Goal: Task Accomplishment & Management: Use online tool/utility

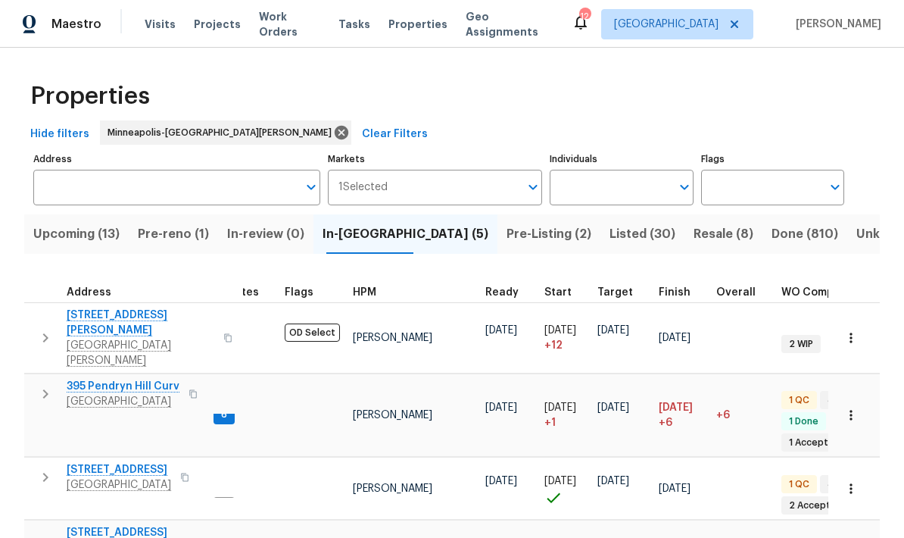
scroll to position [12, 36]
click at [67, 525] on span "[STREET_ADDRESS][DEMOGRAPHIC_DATA]" at bounding box center [141, 540] width 148 height 30
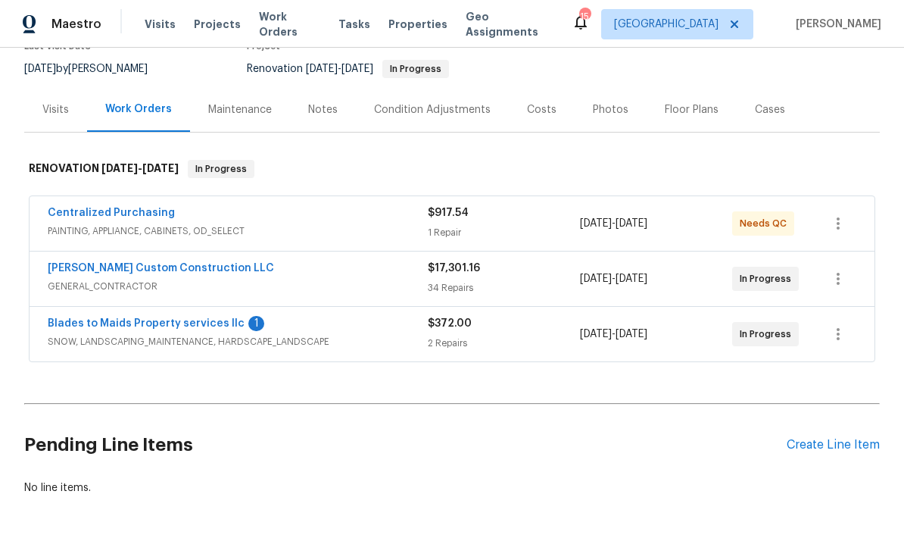
scroll to position [142, 0]
click at [93, 271] on link "[PERSON_NAME] Custom Construction LLC" at bounding box center [161, 268] width 226 height 11
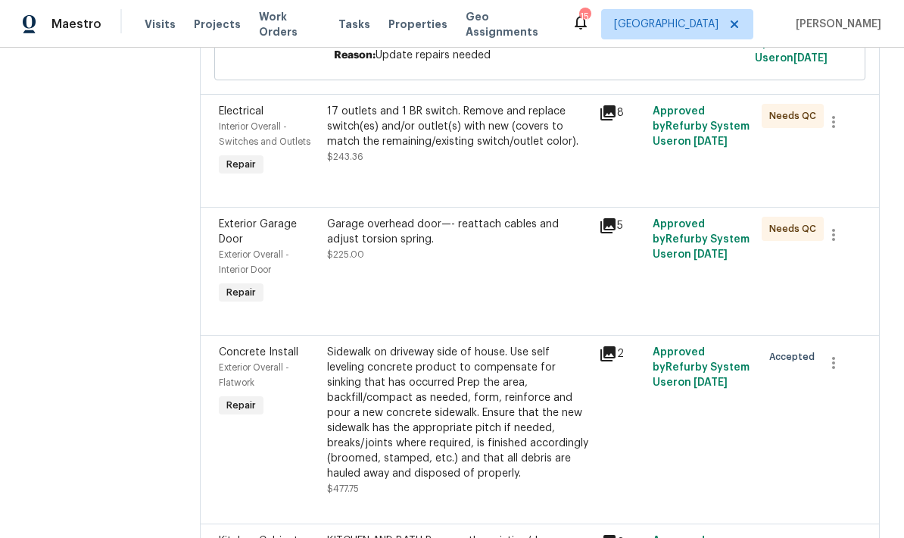
scroll to position [1954, 0]
click at [432, 227] on div "Garage overhead door—- reattach cables and adjust torsion spring." at bounding box center [458, 231] width 262 height 30
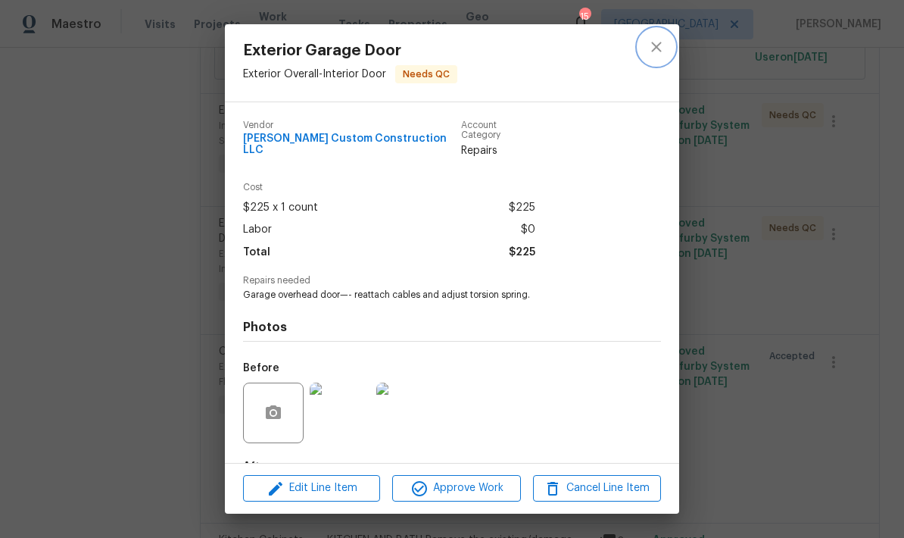
click at [661, 54] on icon "close" at bounding box center [656, 47] width 18 height 18
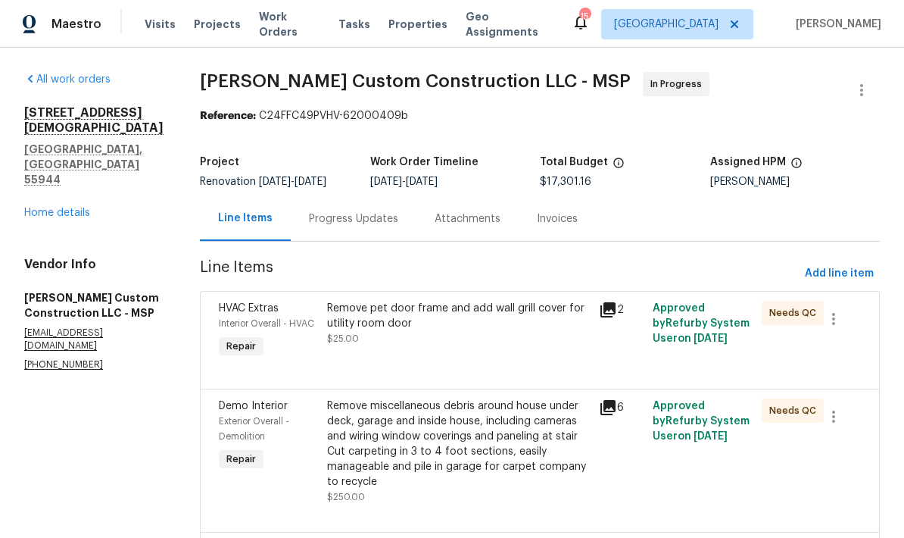
scroll to position [0, 0]
click at [354, 229] on div "Progress Updates" at bounding box center [354, 218] width 126 height 45
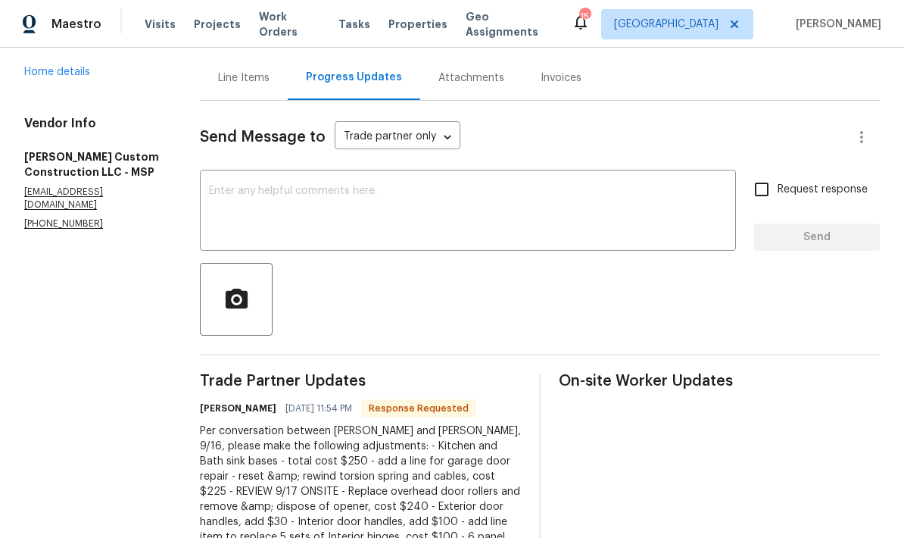
scroll to position [58, 0]
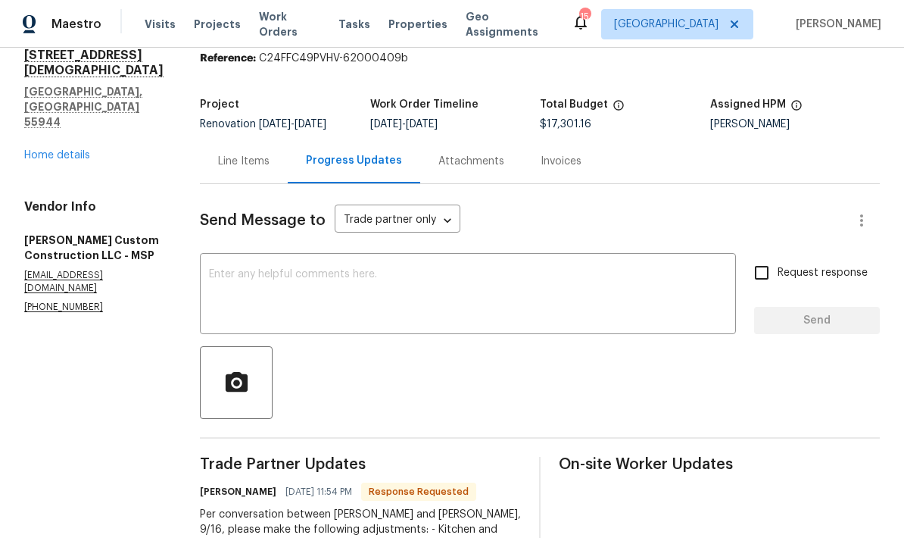
click at [243, 162] on div "Line Items" at bounding box center [243, 161] width 51 height 15
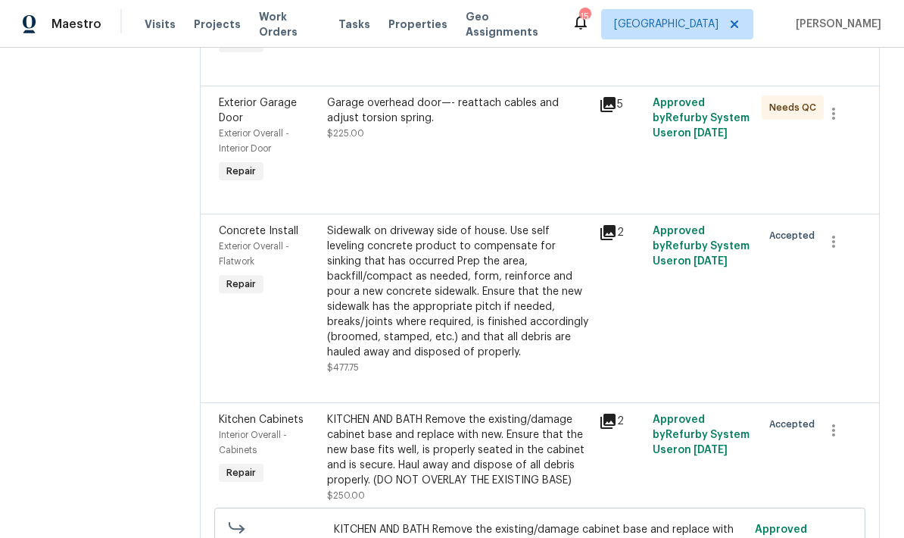
scroll to position [2076, 0]
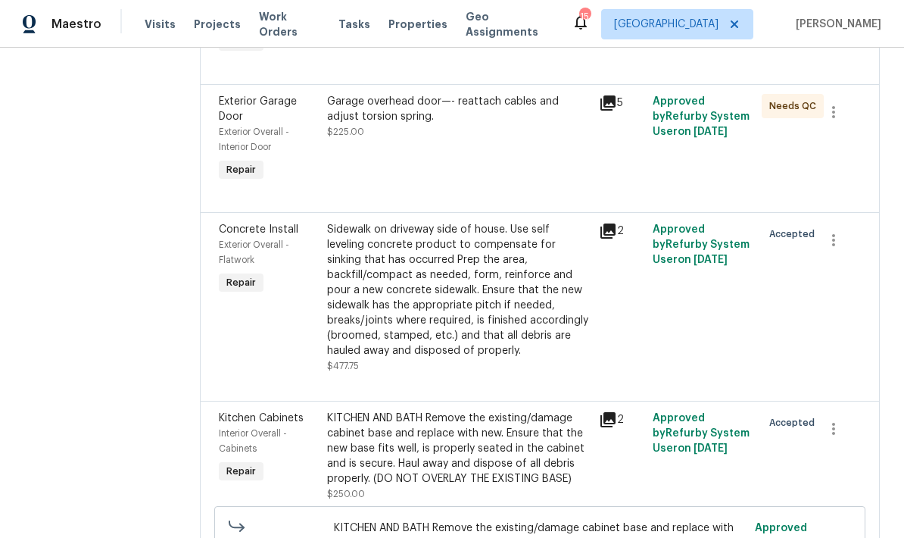
click at [420, 136] on div "Garage overhead door—- reattach cables and adjust torsion spring. $225.00" at bounding box center [458, 139] width 271 height 100
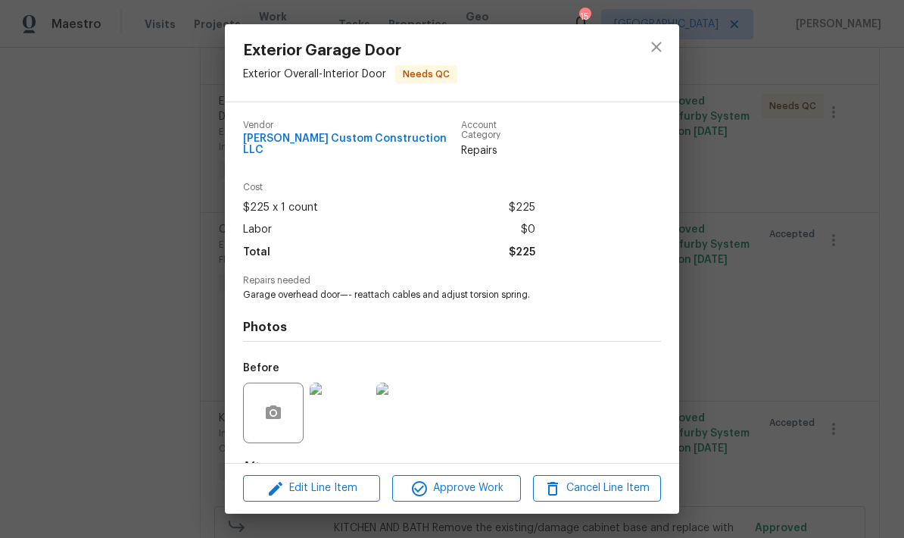
click at [314, 492] on span "Edit Line Item" at bounding box center [312, 487] width 128 height 19
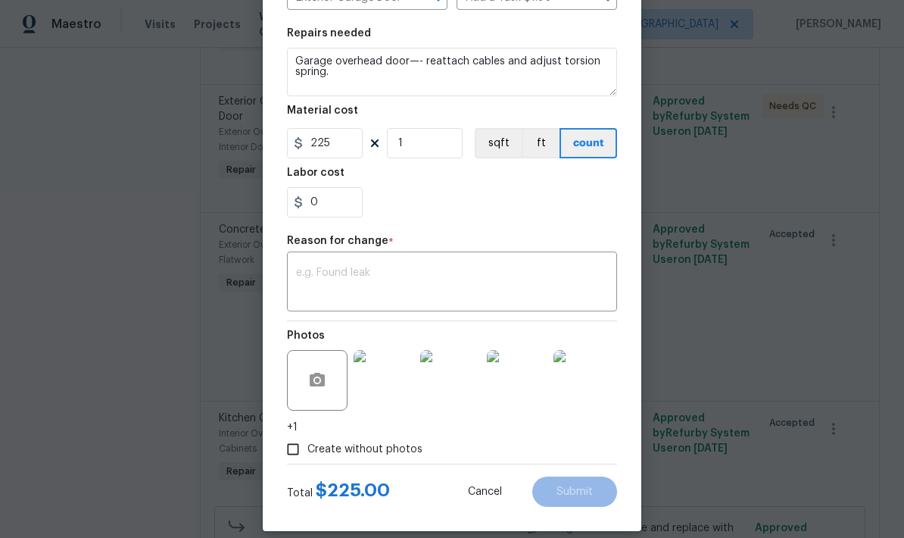
scroll to position [209, 0]
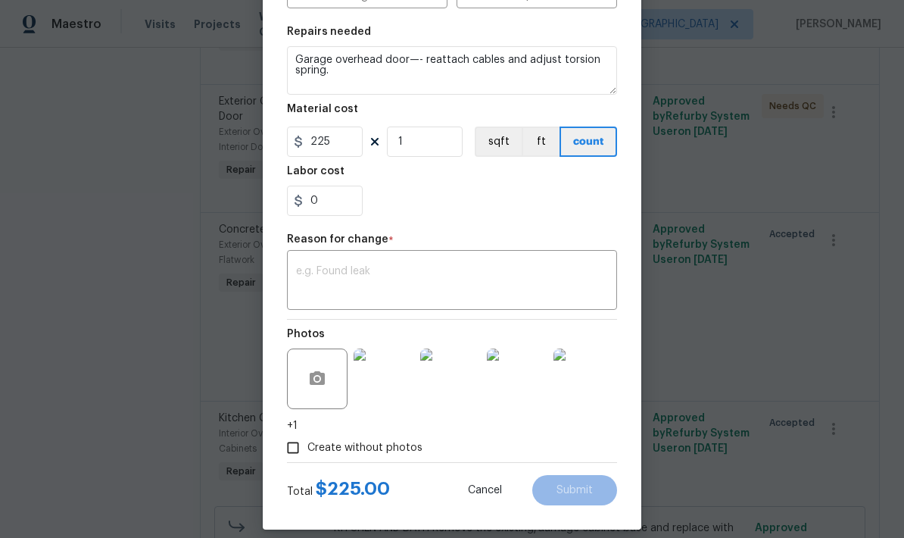
click at [314, 283] on textarea at bounding box center [452, 282] width 312 height 32
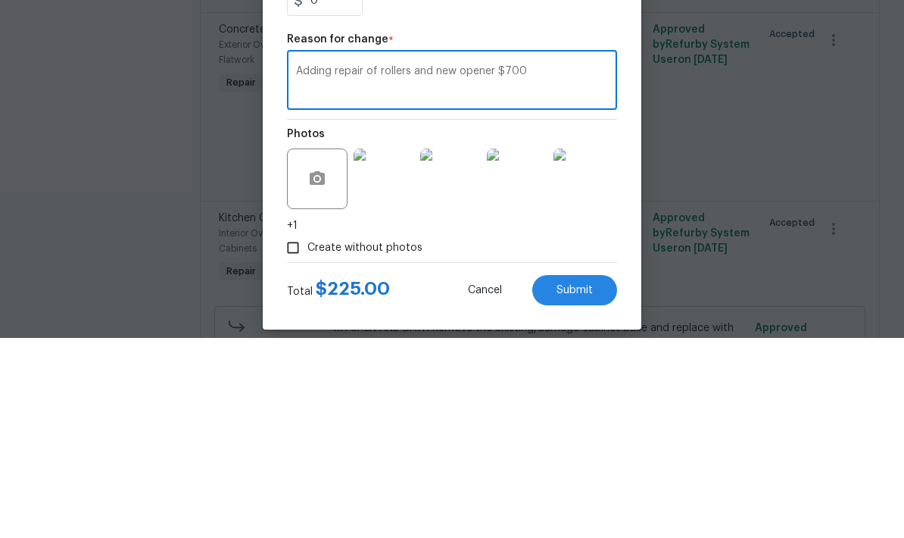
scroll to position [61, 0]
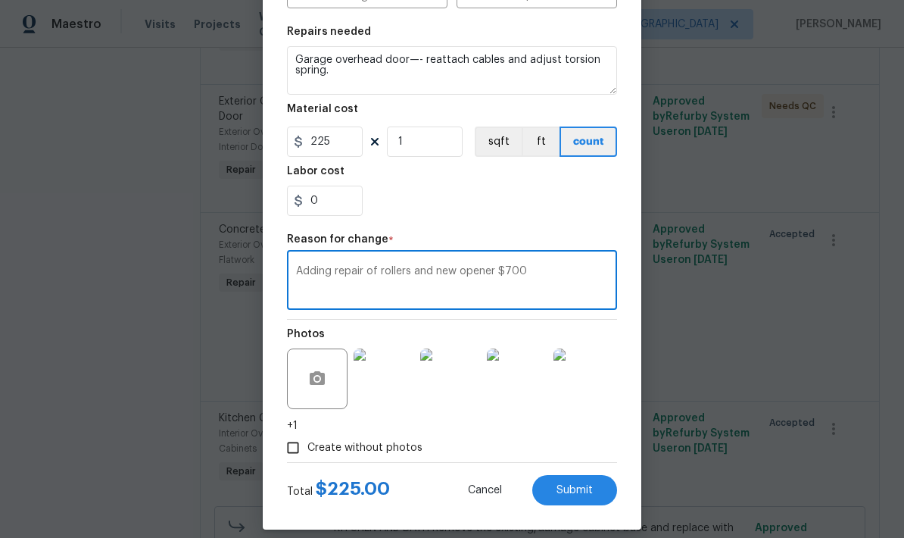
type textarea "Adding repair of rollers and new opener $700"
click at [326, 203] on input "0" at bounding box center [325, 200] width 76 height 30
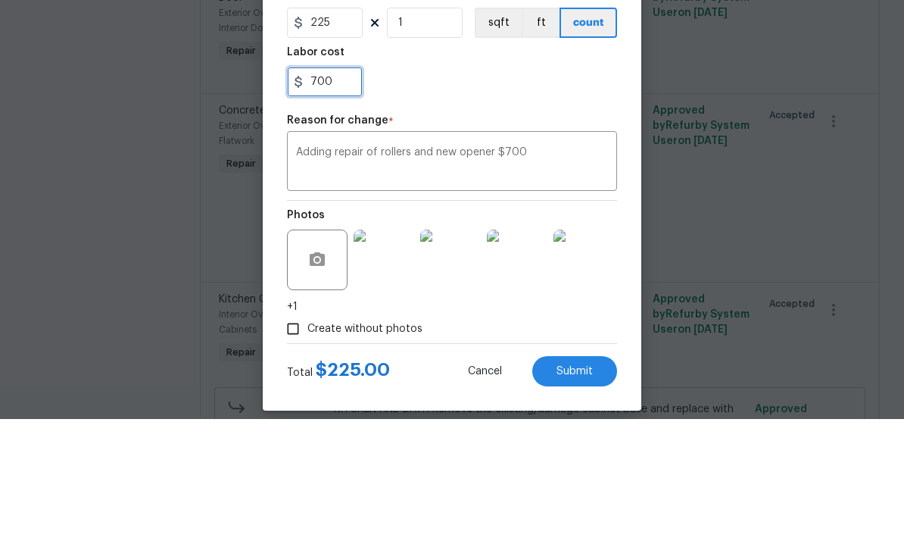
type input "700"
click at [418, 185] on div "700" at bounding box center [452, 200] width 330 height 30
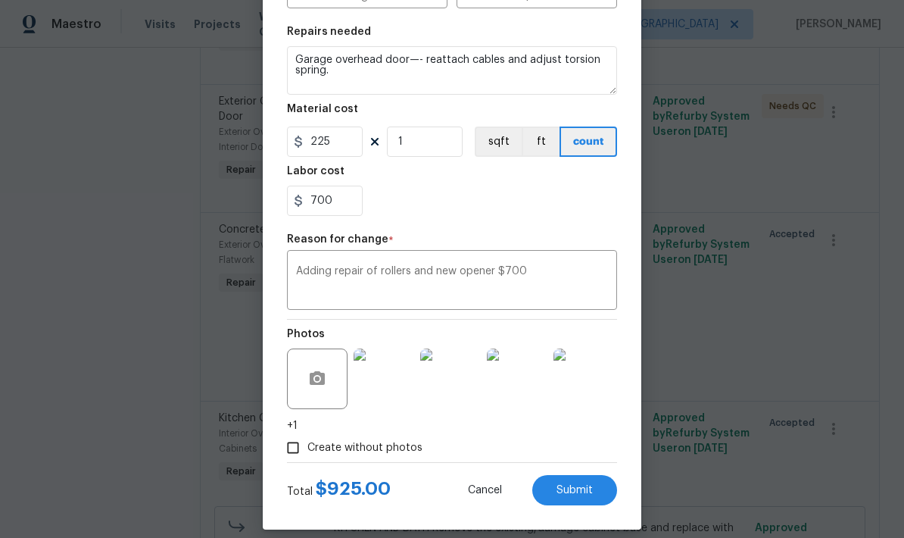
click at [566, 491] on span "Submit" at bounding box center [574, 490] width 36 height 11
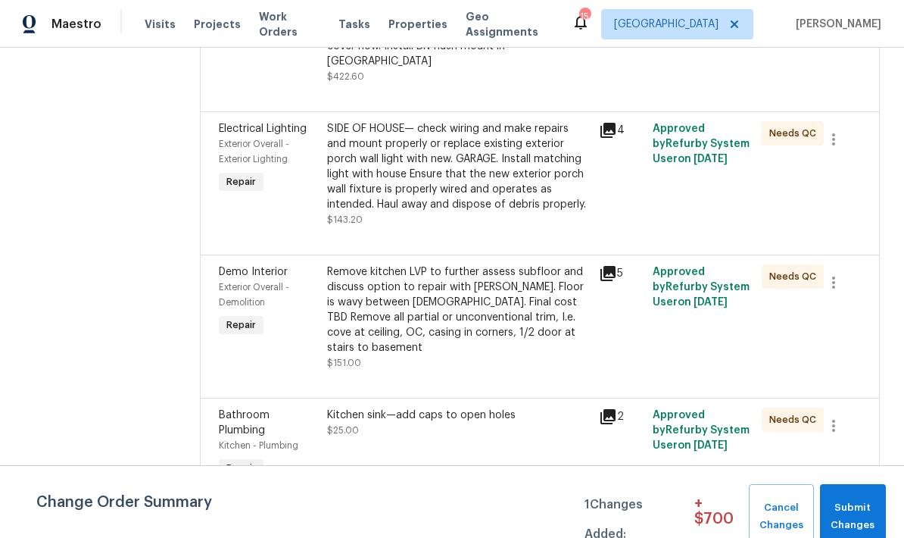
scroll to position [959, 0]
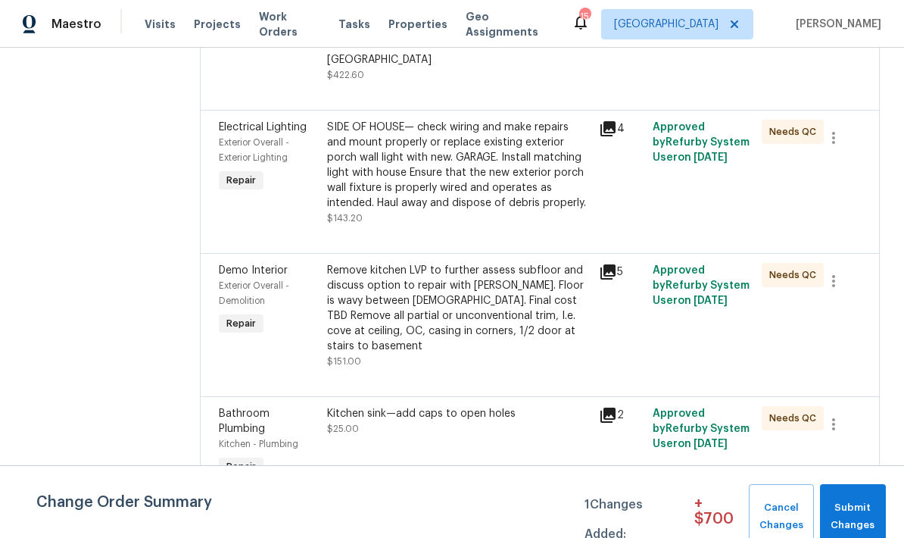
click at [401, 173] on div "SIDE OF HOUSE— check wiring and make repairs and mount properly or replace exis…" at bounding box center [458, 165] width 262 height 91
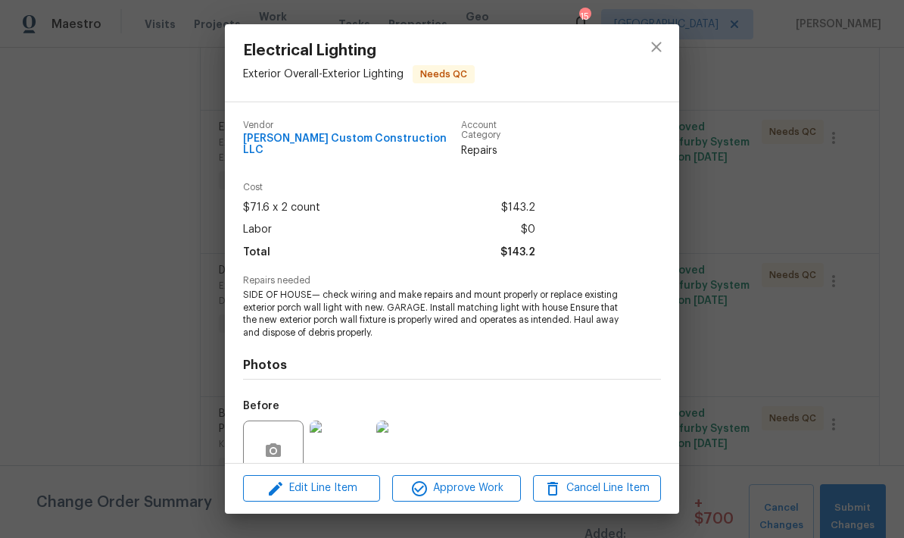
click at [321, 492] on span "Edit Line Item" at bounding box center [312, 487] width 128 height 19
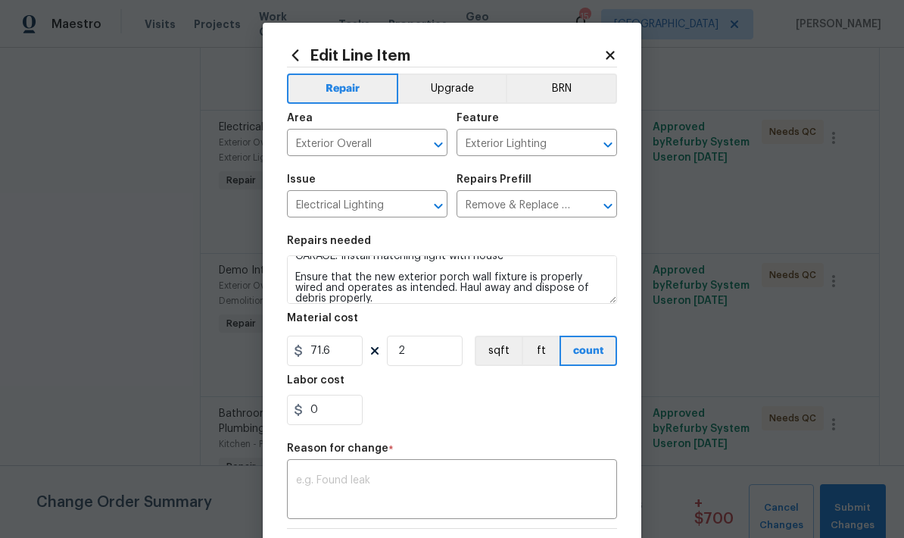
scroll to position [20, 0]
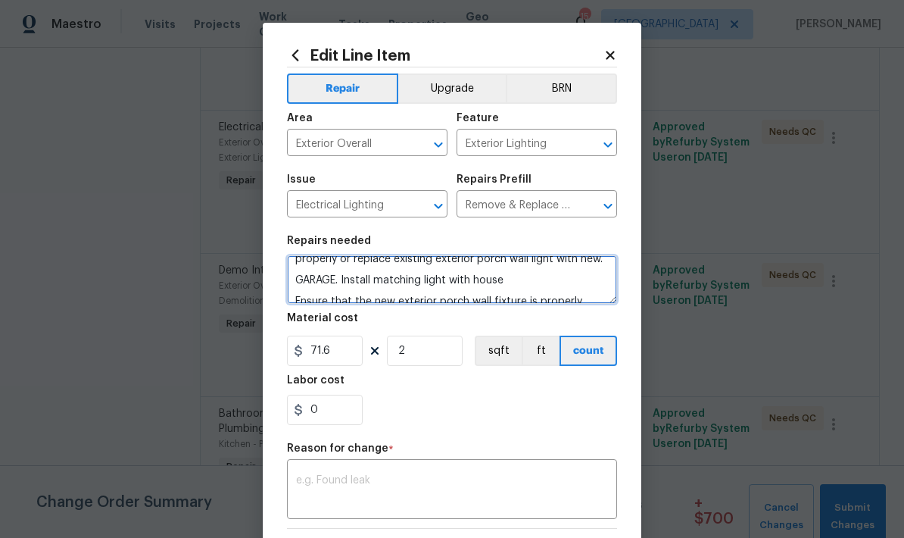
click at [513, 285] on textarea "SIDE OF HOUSE— check wiring and make repairs and mount properly or replace exis…" at bounding box center [452, 279] width 330 height 48
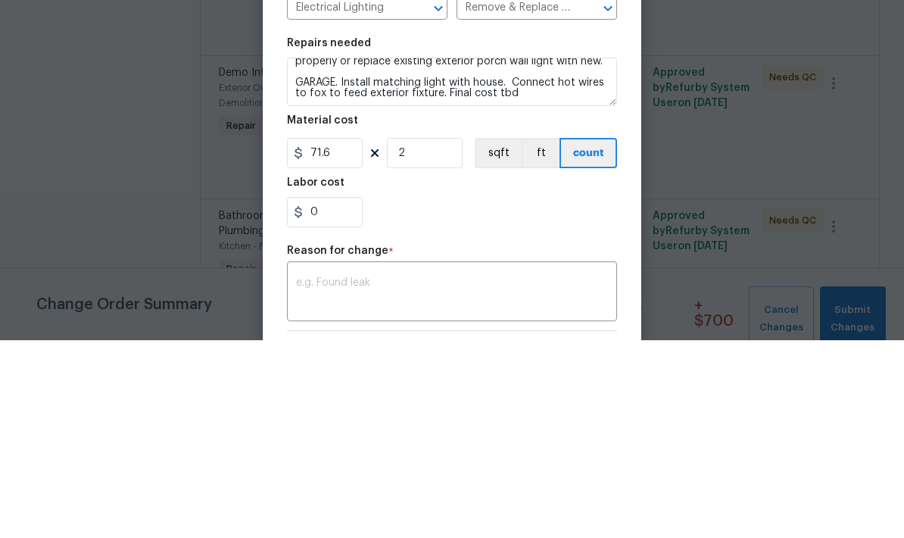
scroll to position [61, 0]
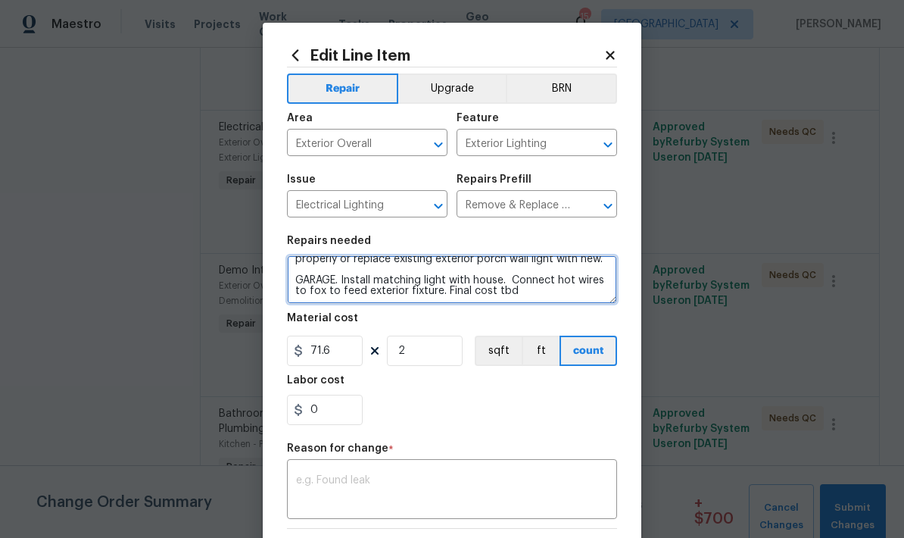
type textarea "SIDE OF HOUSE— check wiring and make repairs and mount properly or replace exis…"
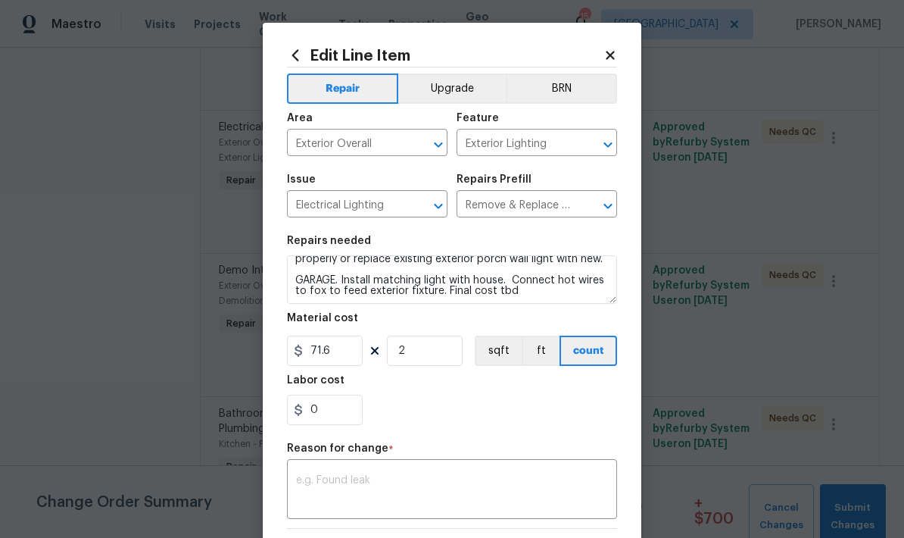
click at [320, 479] on textarea at bounding box center [452, 491] width 312 height 32
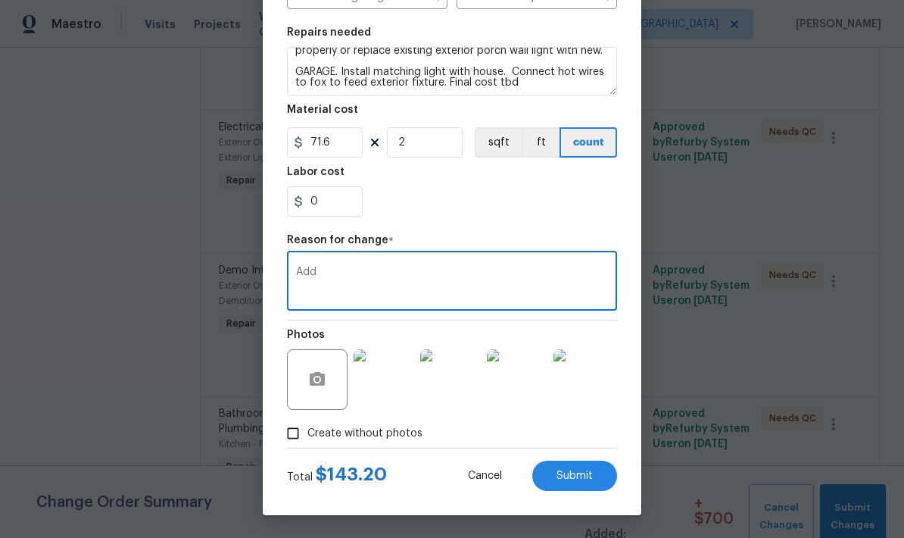
scroll to position [211, 0]
type textarea "Add"
click at [329, 194] on input "0" at bounding box center [325, 201] width 76 height 30
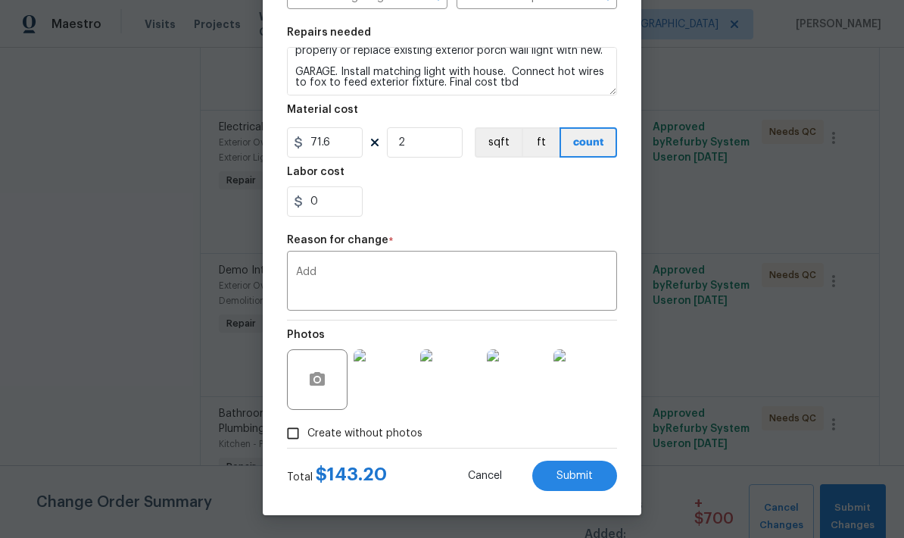
click at [567, 478] on span "Submit" at bounding box center [574, 475] width 36 height 11
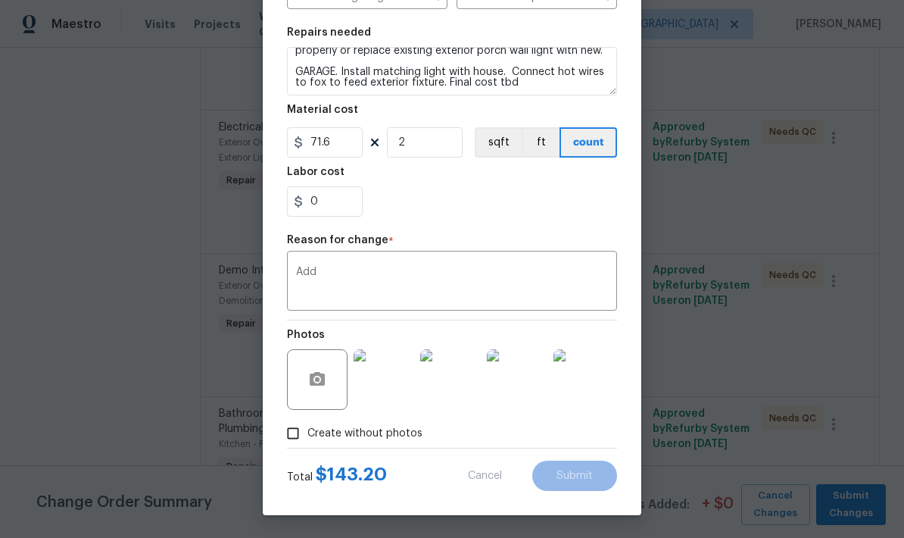
type textarea "SIDE OF HOUSE— check wiring and make repairs and mount properly or replace exis…"
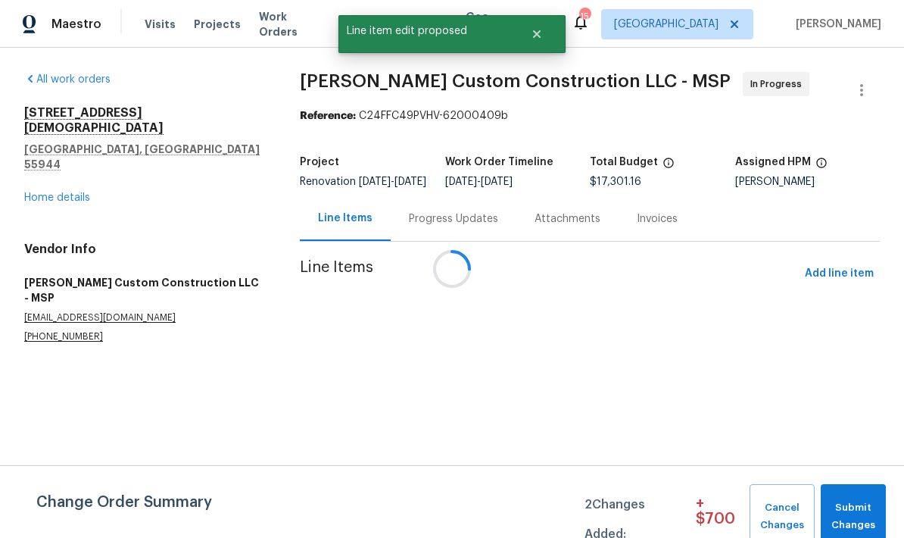
scroll to position [0, 0]
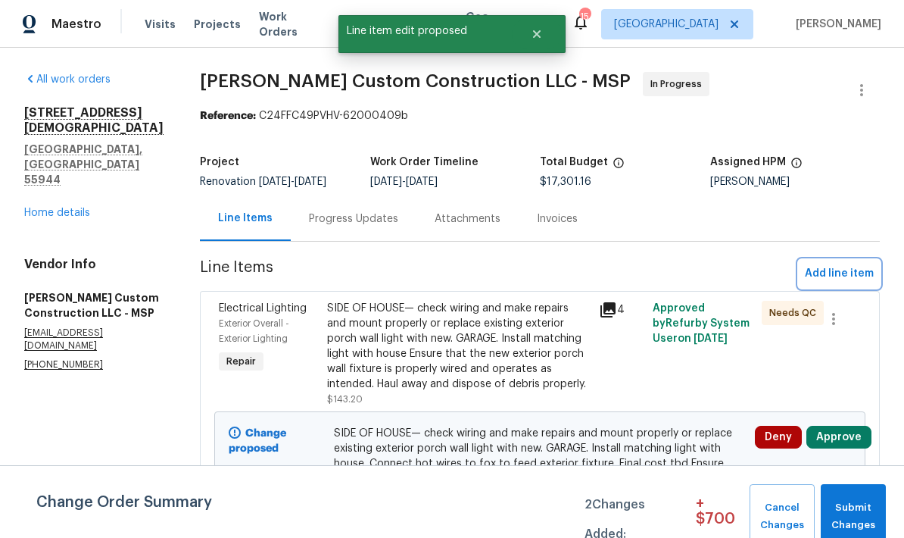
click at [842, 278] on span "Add line item" at bounding box center [839, 273] width 69 height 19
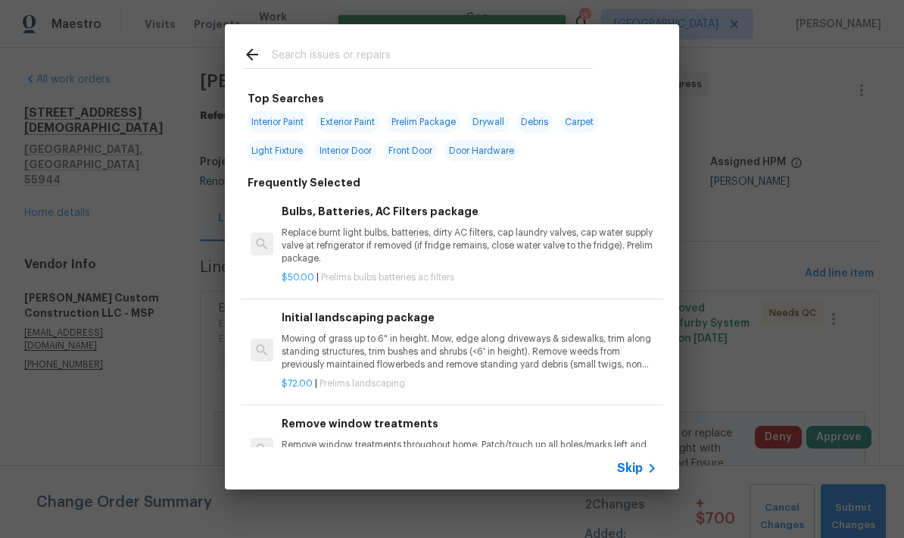
click at [285, 65] on input "text" at bounding box center [432, 56] width 321 height 23
type input "Sidinf"
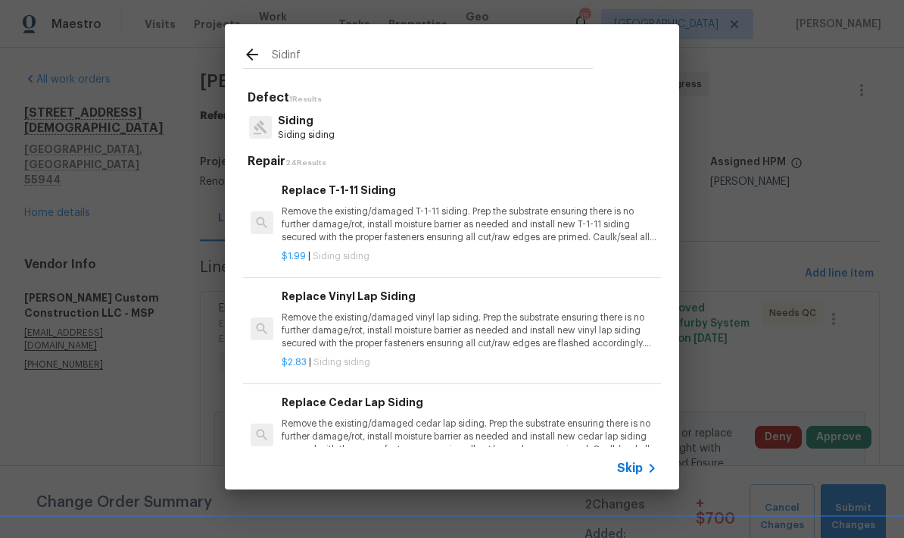
click at [295, 136] on p "Siding siding" at bounding box center [306, 135] width 57 height 13
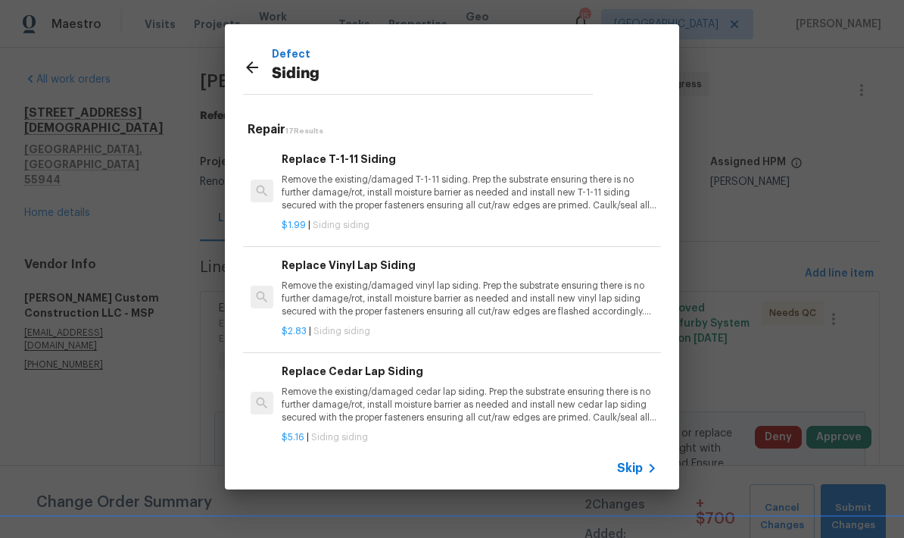
click at [326, 300] on p "Remove the existing/damaged vinyl lap siding. Prep the substrate ensuring there…" at bounding box center [470, 298] width 376 height 39
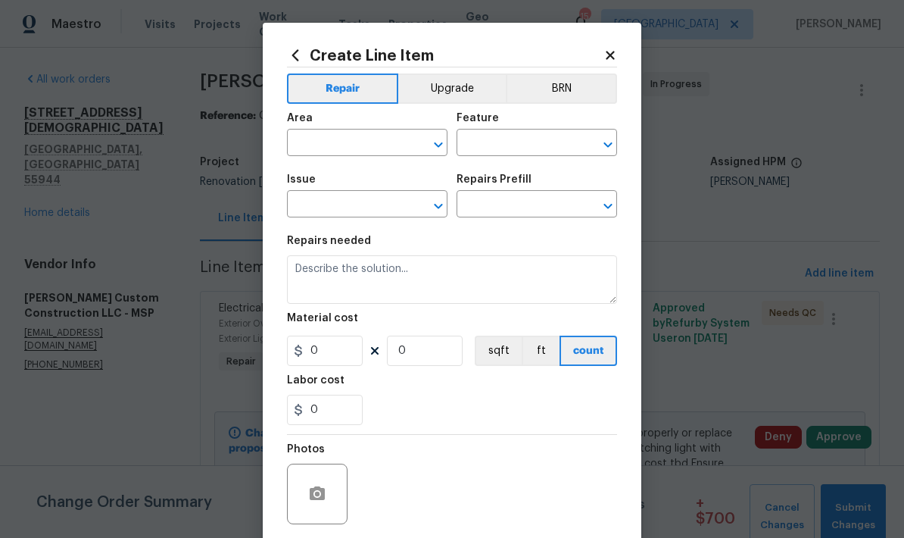
type input "Siding"
type input "Replace Vinyl Lap Siding $2.83"
type textarea "Remove the existing/damaged vinyl lap siding. Prep the substrate ensuring there…"
type input "2.83"
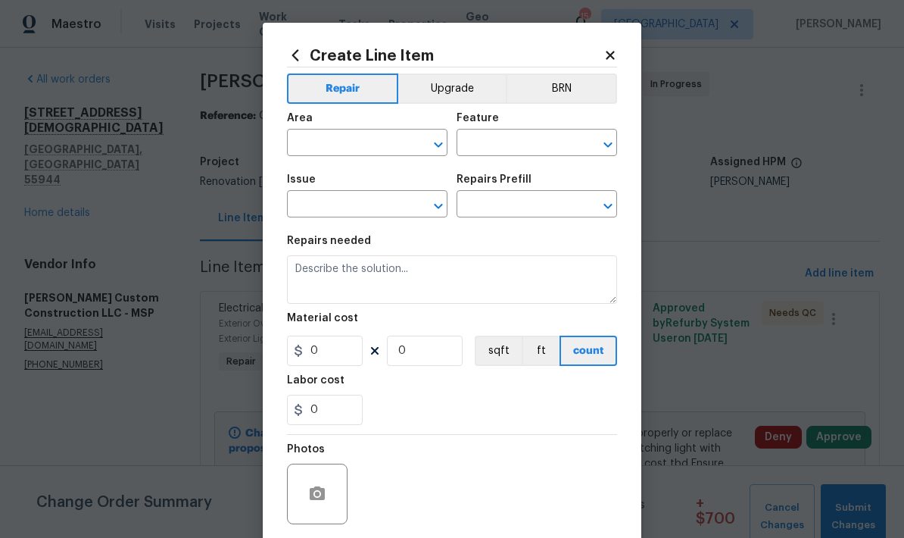
type input "1"
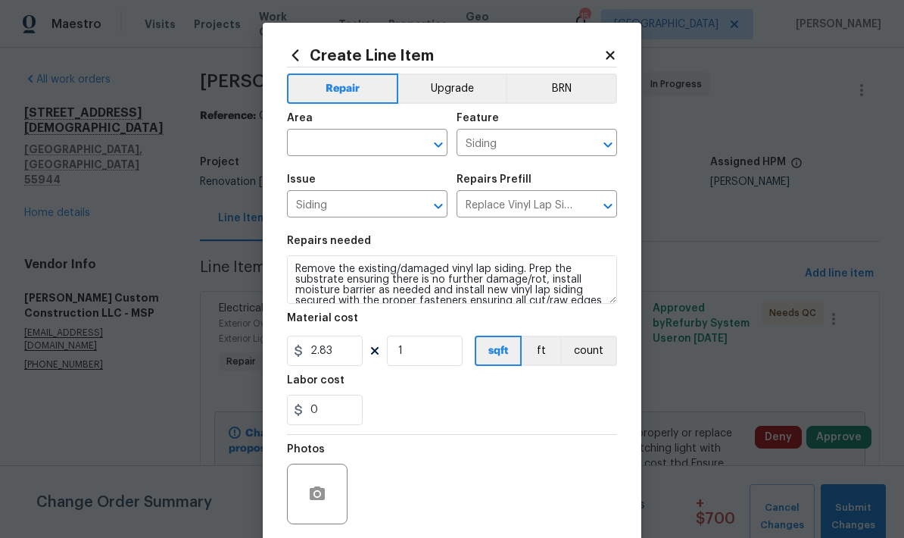
click at [318, 151] on input "text" at bounding box center [346, 143] width 118 height 23
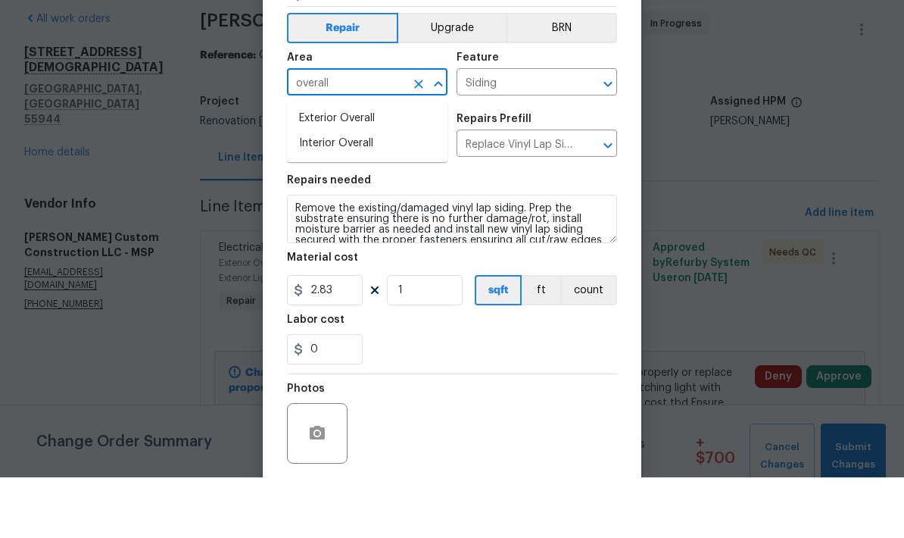
click at [320, 167] on li "Exterior Overall" at bounding box center [367, 179] width 161 height 25
type input "Exterior Overall"
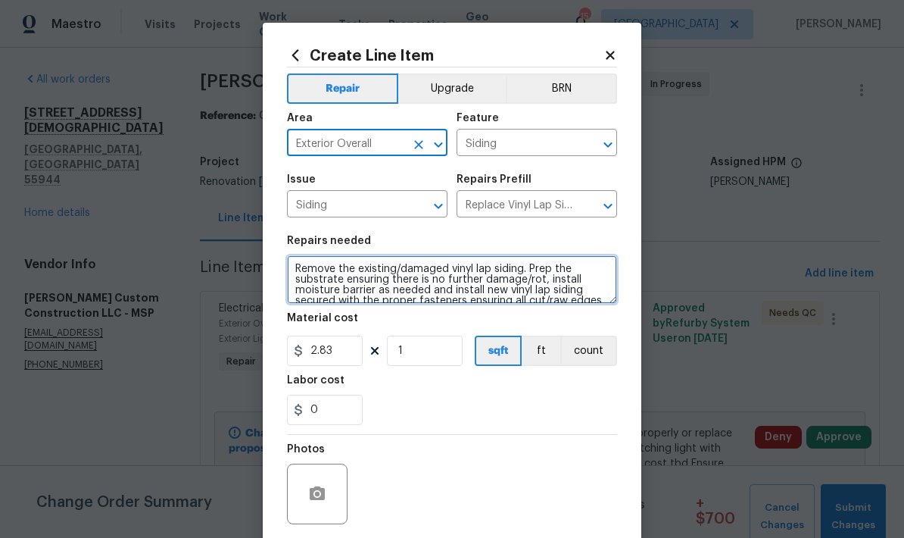
click at [296, 262] on textarea "Remove the existing/damaged vinyl lap siding. Prep the substrate ensuring there…" at bounding box center [452, 279] width 330 height 48
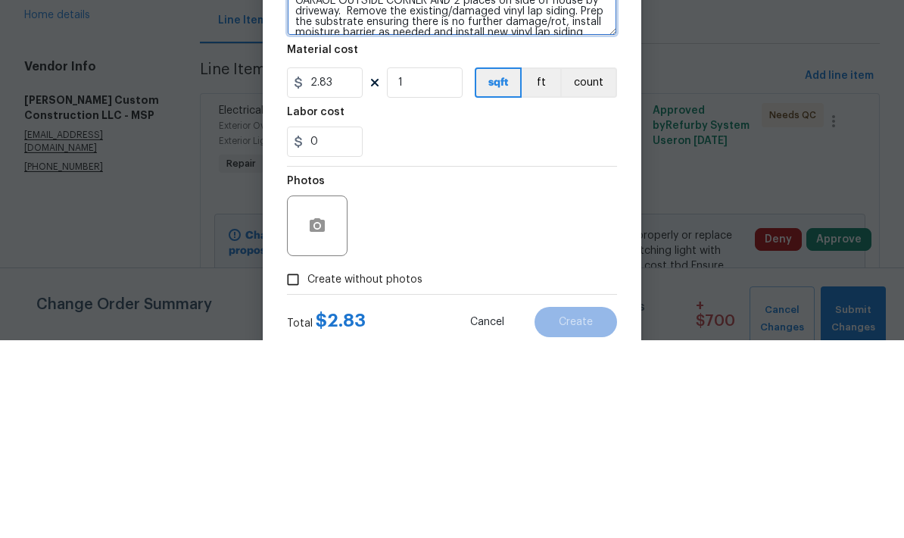
scroll to position [72, 0]
type textarea "GARAGE OUTSIDE CORNER AND 2 places on side of house by driveway. Remove the exi…"
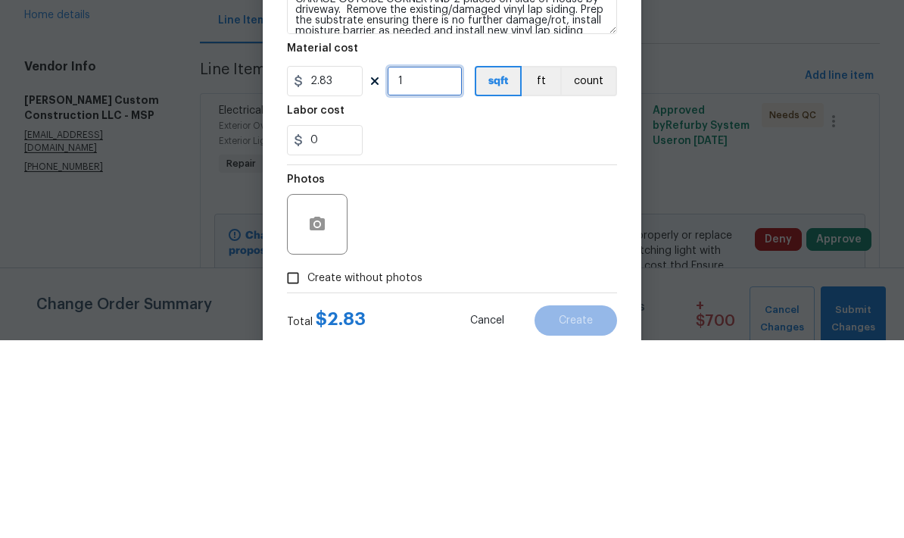
click at [410, 263] on input "1" at bounding box center [425, 278] width 76 height 30
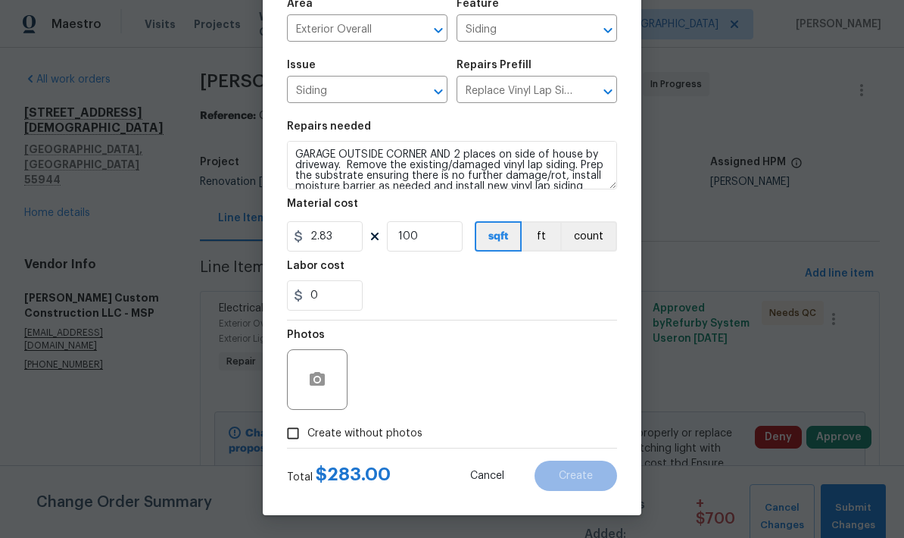
scroll to position [117, 0]
click at [427, 232] on input "100" at bounding box center [425, 236] width 76 height 30
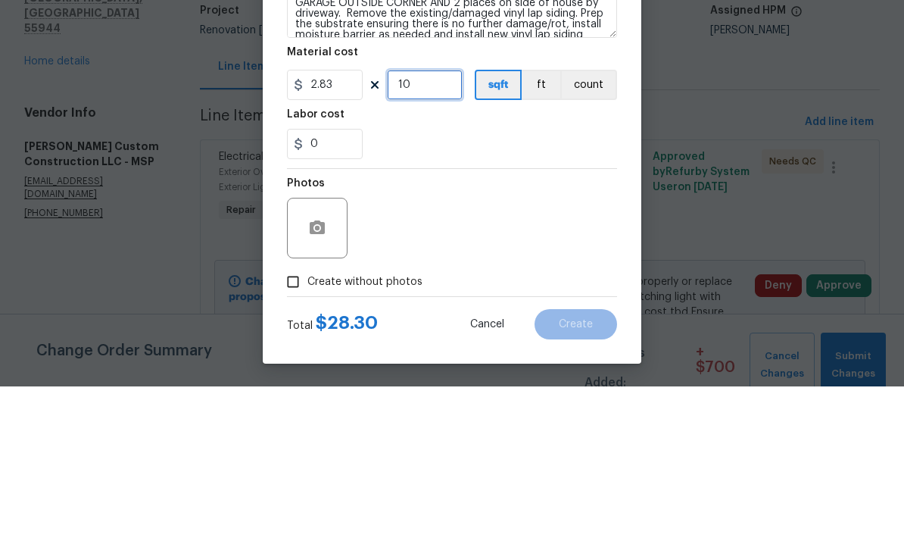
type input "10"
click at [419, 260] on div "Labor cost" at bounding box center [452, 270] width 330 height 20
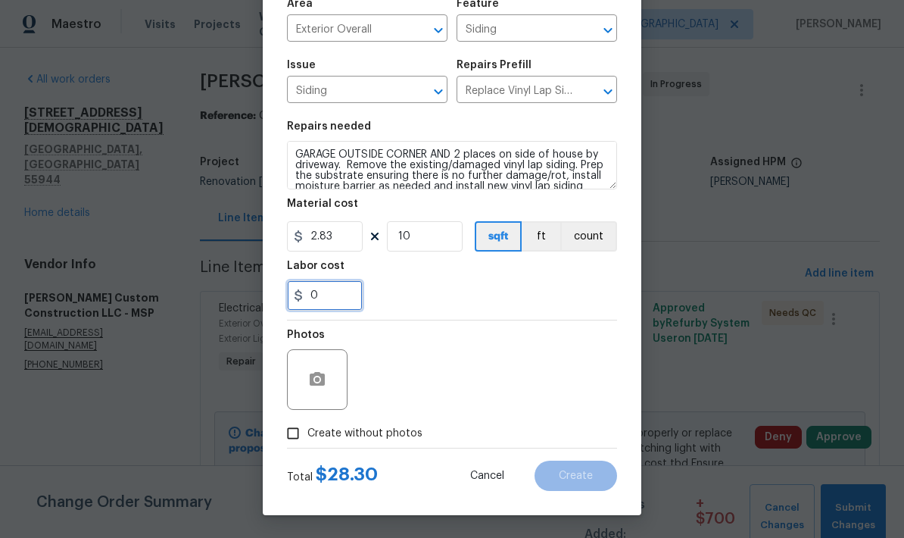
click at [328, 302] on input "0" at bounding box center [325, 295] width 76 height 30
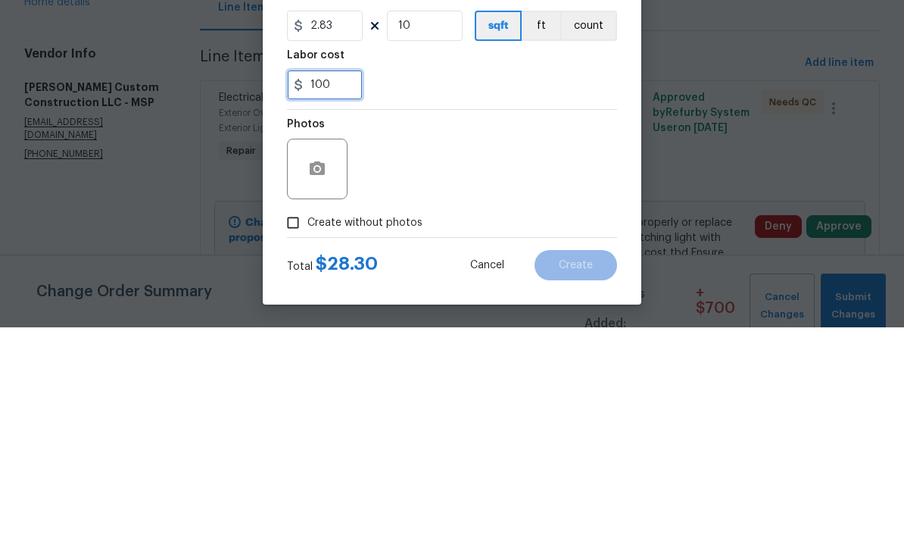
type input "100"
click at [419, 280] on div "100" at bounding box center [452, 295] width 330 height 30
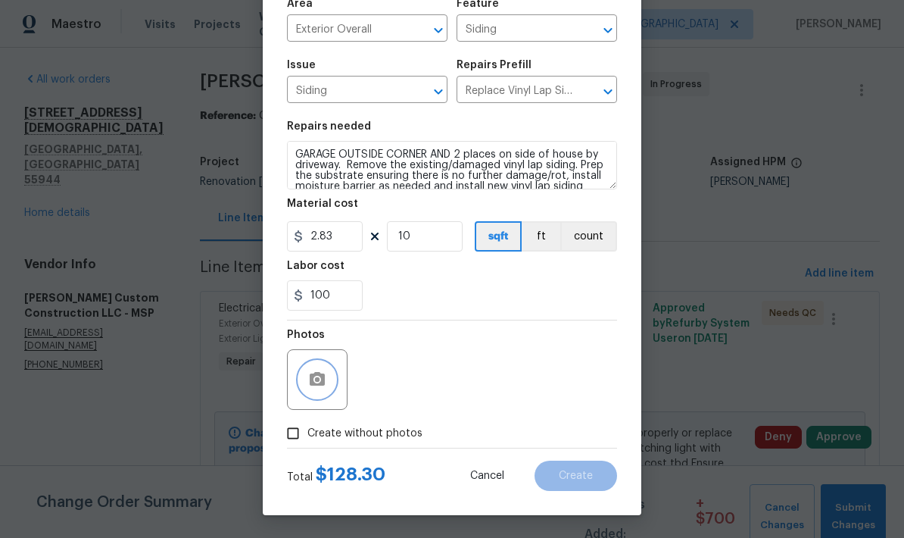
click at [309, 377] on icon "button" at bounding box center [317, 379] width 18 height 18
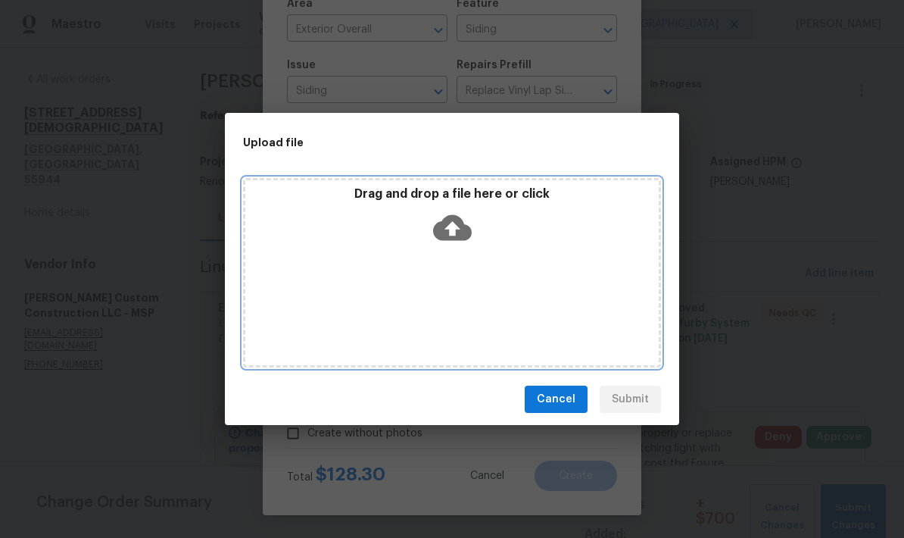
click at [487, 267] on div "Drag and drop a file here or click" at bounding box center [452, 272] width 418 height 189
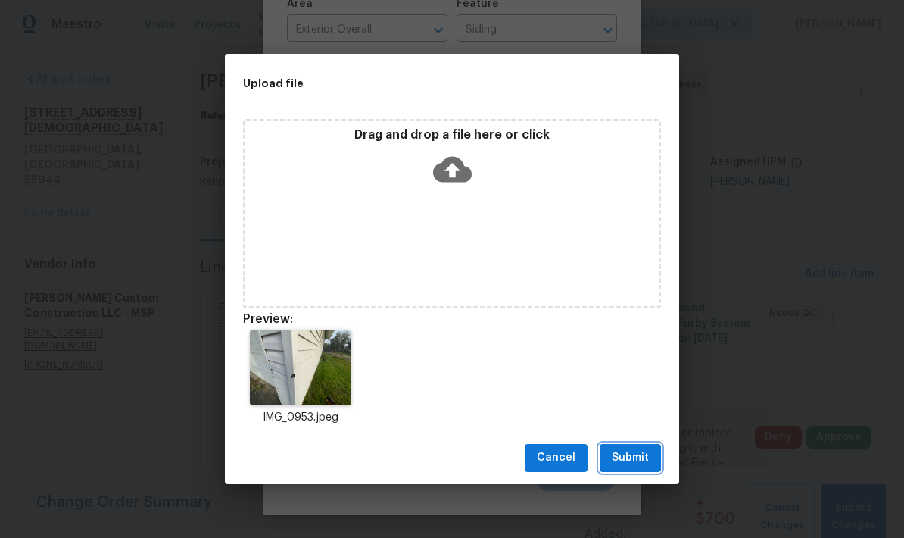
click at [625, 459] on span "Submit" at bounding box center [630, 457] width 37 height 19
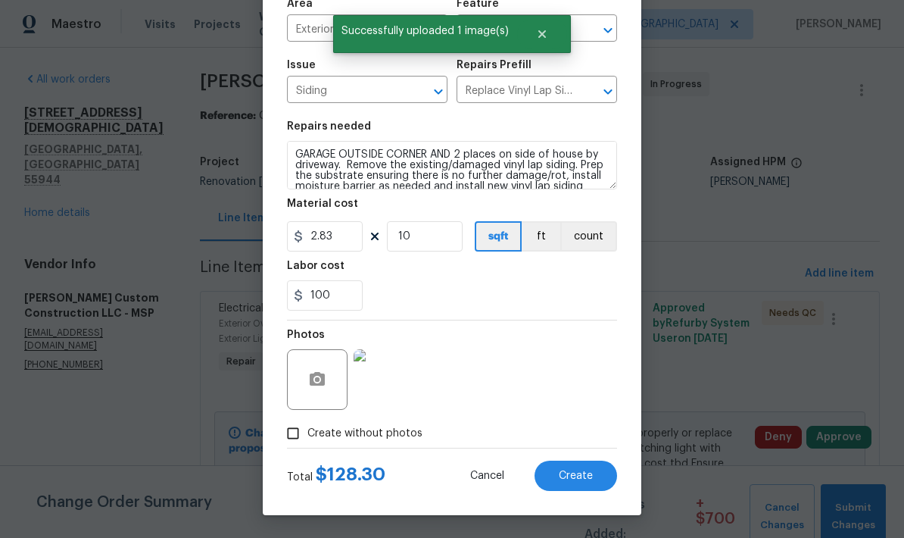
click at [580, 468] on button "Create" at bounding box center [576, 475] width 83 height 30
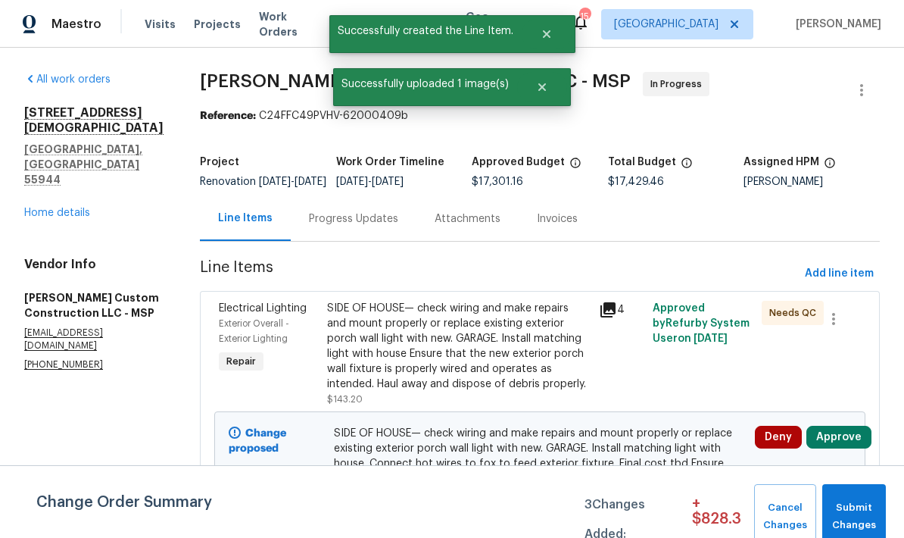
scroll to position [0, 0]
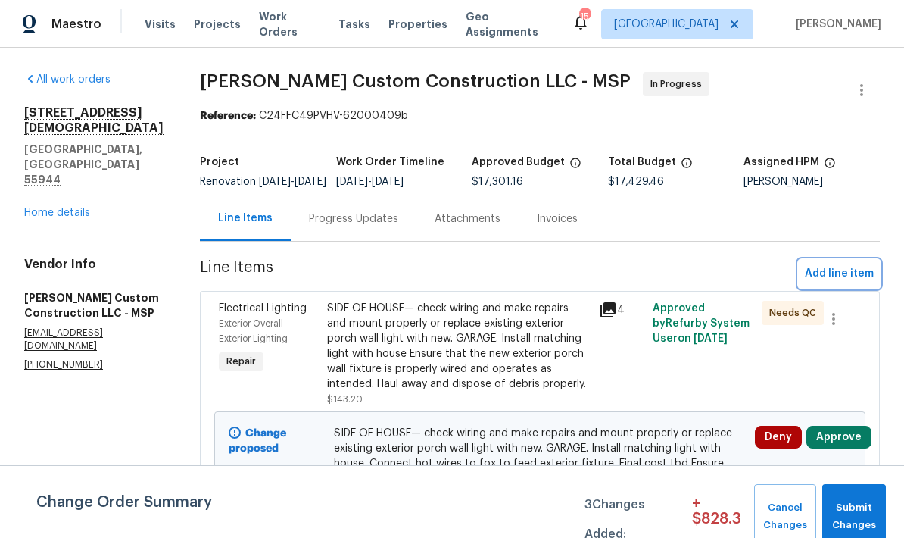
click at [836, 283] on span "Add line item" at bounding box center [839, 273] width 69 height 19
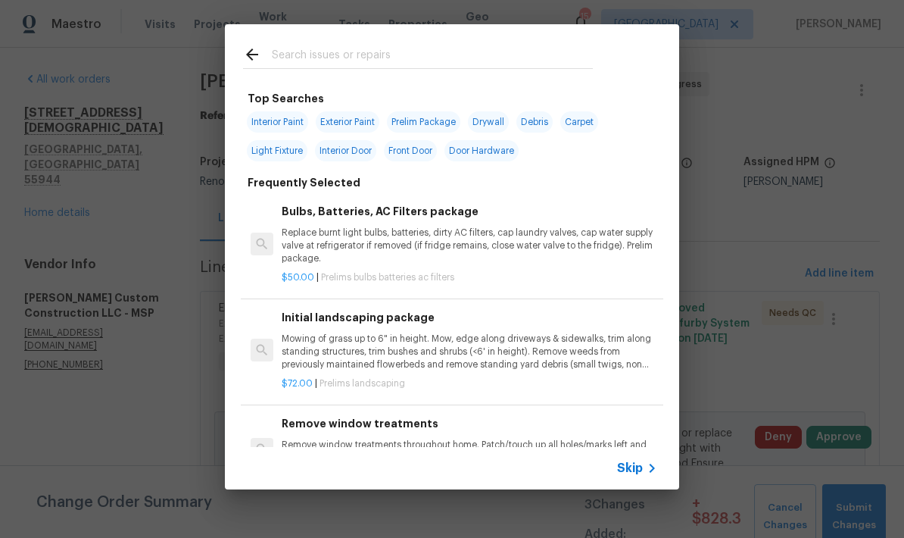
click at [290, 64] on input "text" at bounding box center [432, 56] width 321 height 23
type input "Cabinets"
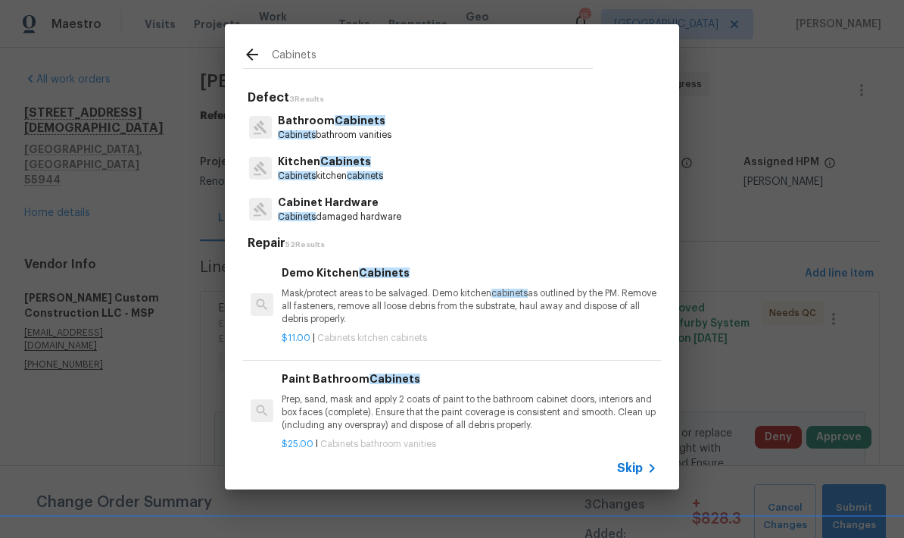
click at [299, 161] on p "Kitchen Cabinets" at bounding box center [330, 162] width 105 height 16
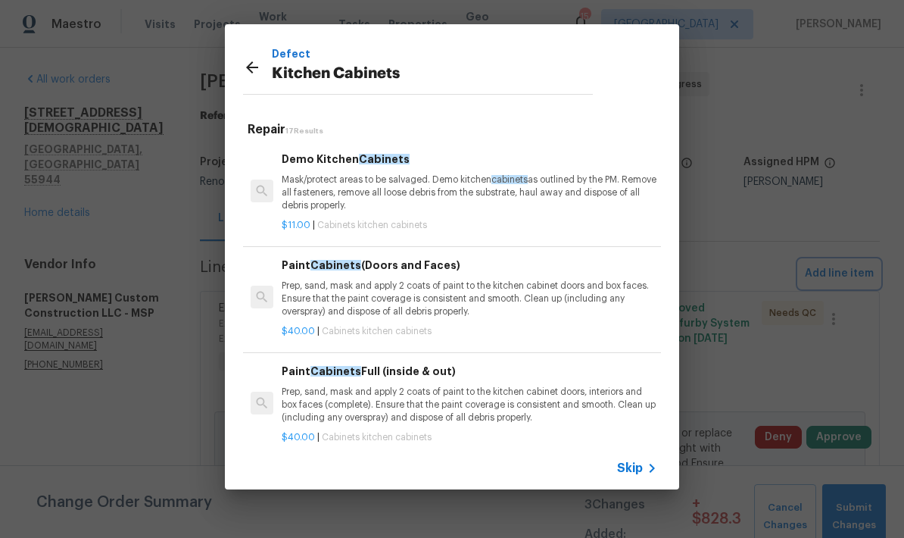
click at [718, 102] on div "Defect Kitchen Cabinets Repair 17 Results Demo Kitchen Cabinets Mask/protect ar…" at bounding box center [452, 256] width 904 height 513
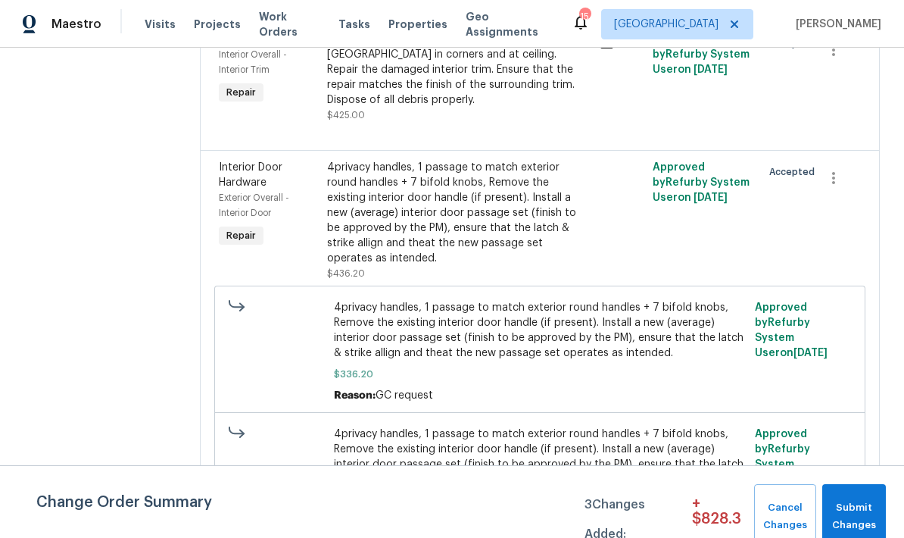
scroll to position [3513, 0]
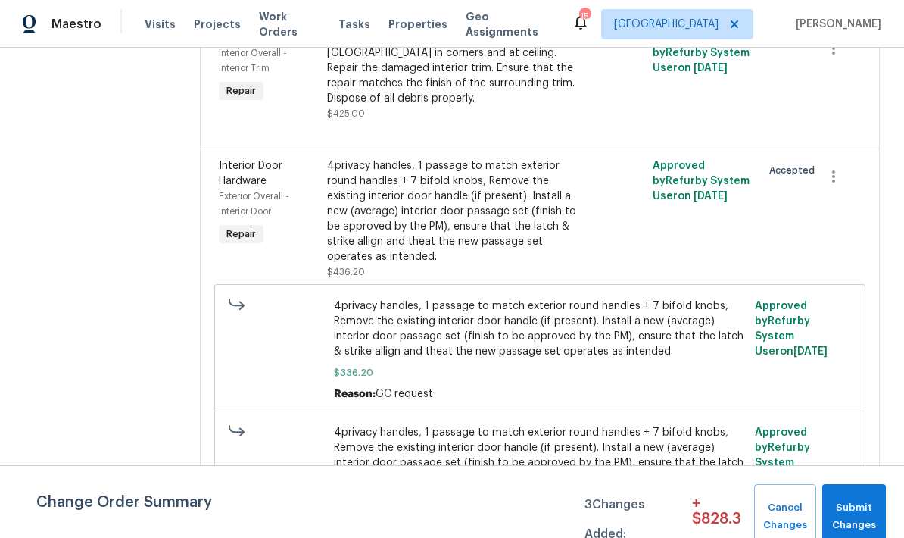
click at [422, 106] on div "BASEMENT Repair buldging pine boards. ADD [GEOGRAPHIC_DATA] in corners and at c…" at bounding box center [458, 68] width 262 height 76
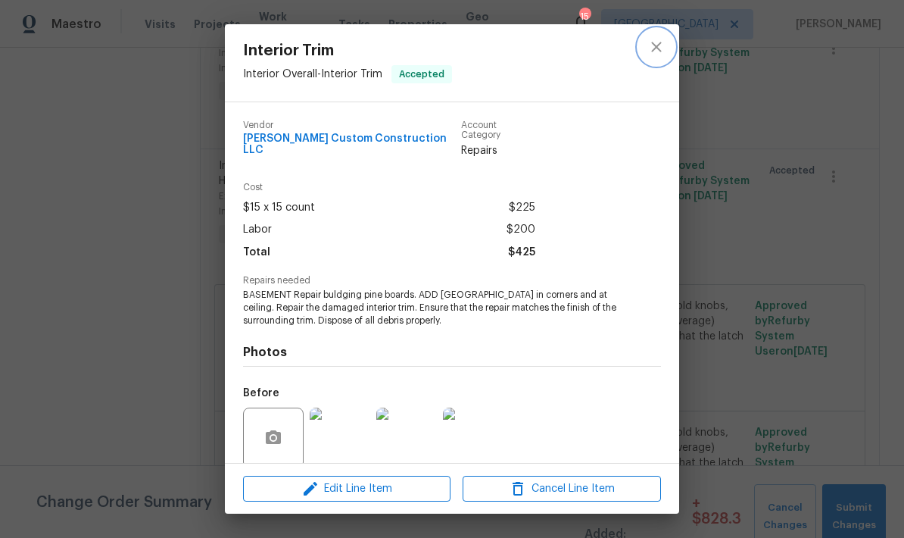
click at [656, 53] on icon "close" at bounding box center [656, 47] width 18 height 18
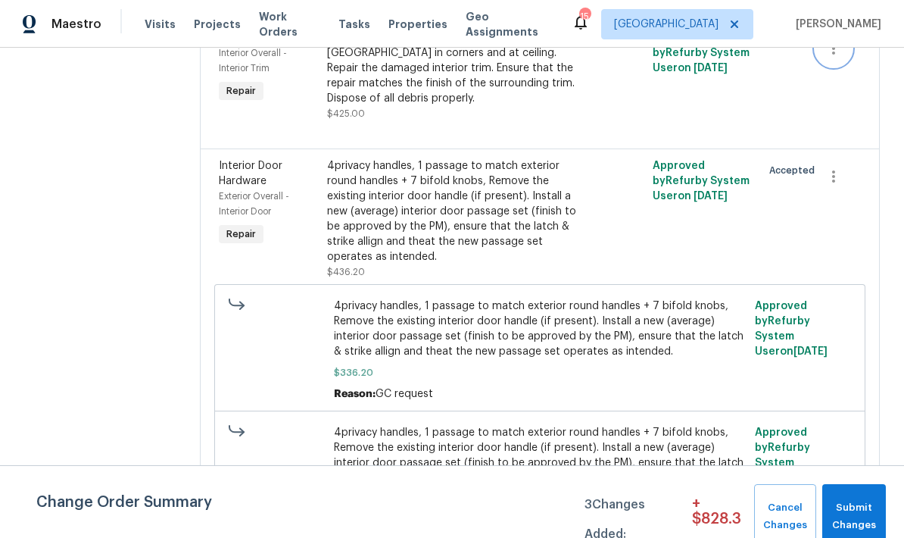
click at [843, 58] on icon "button" at bounding box center [833, 48] width 18 height 18
click at [854, 94] on li "Cancel" at bounding box center [846, 93] width 58 height 25
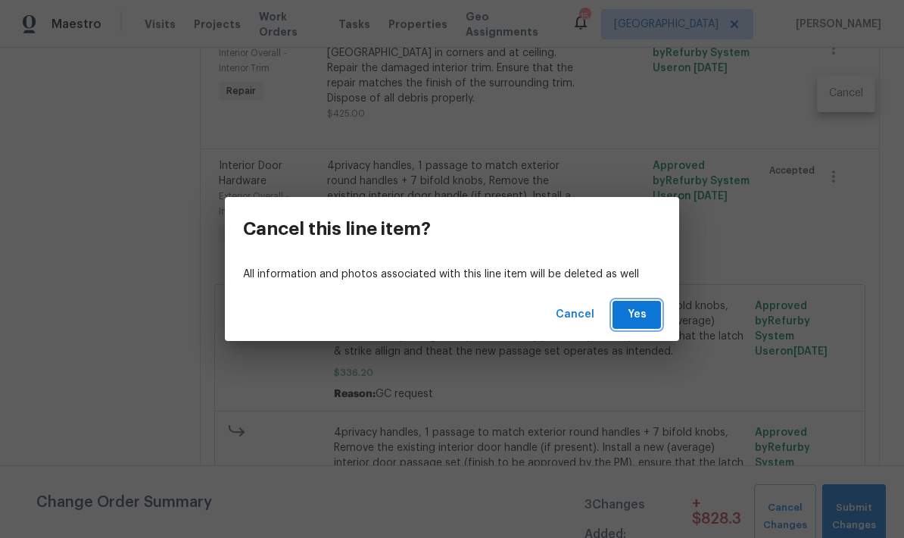
click at [634, 322] on span "Yes" at bounding box center [637, 314] width 24 height 19
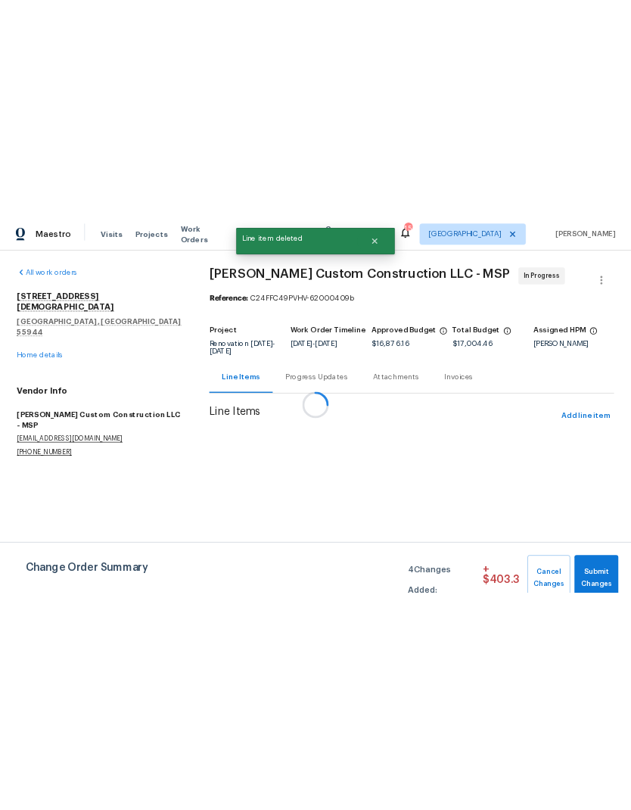
scroll to position [0, 0]
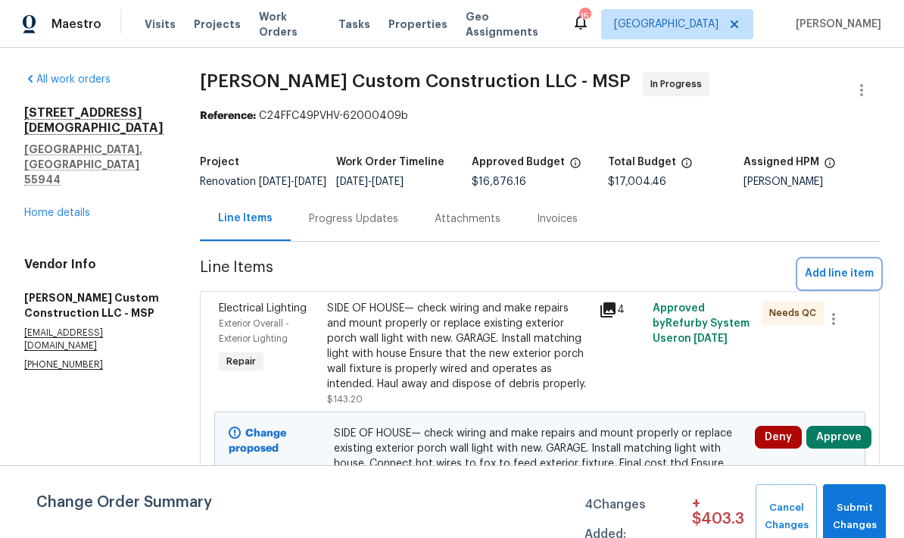
click at [835, 283] on span "Add line item" at bounding box center [839, 273] width 69 height 19
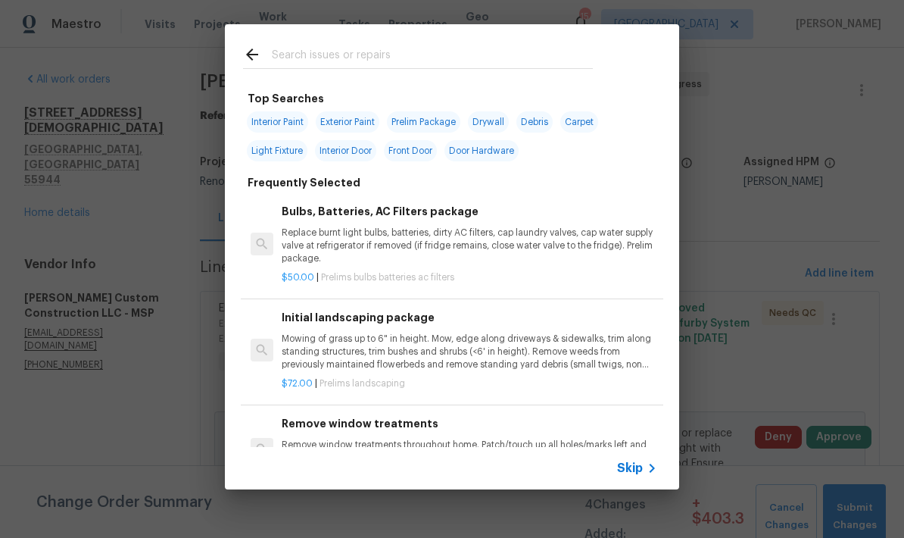
click at [291, 65] on input "text" at bounding box center [432, 56] width 321 height 23
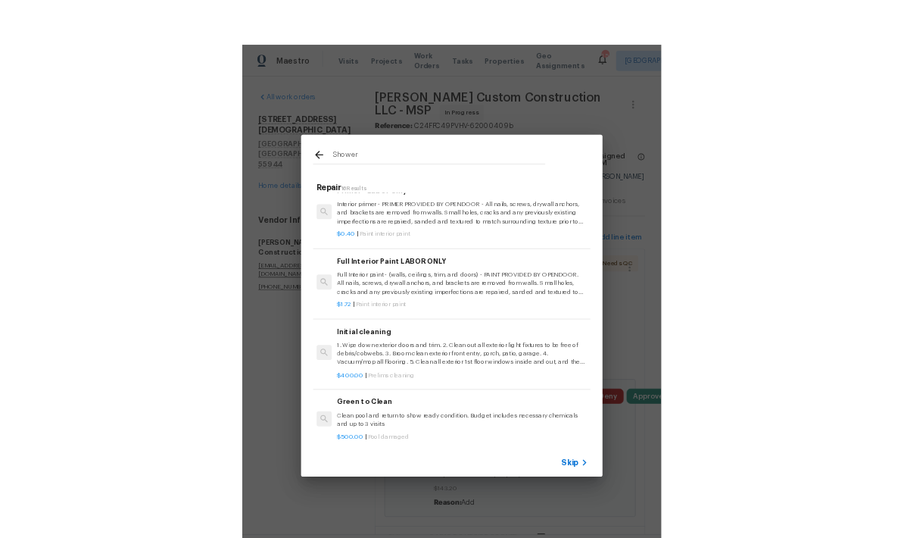
scroll to position [1217, 2]
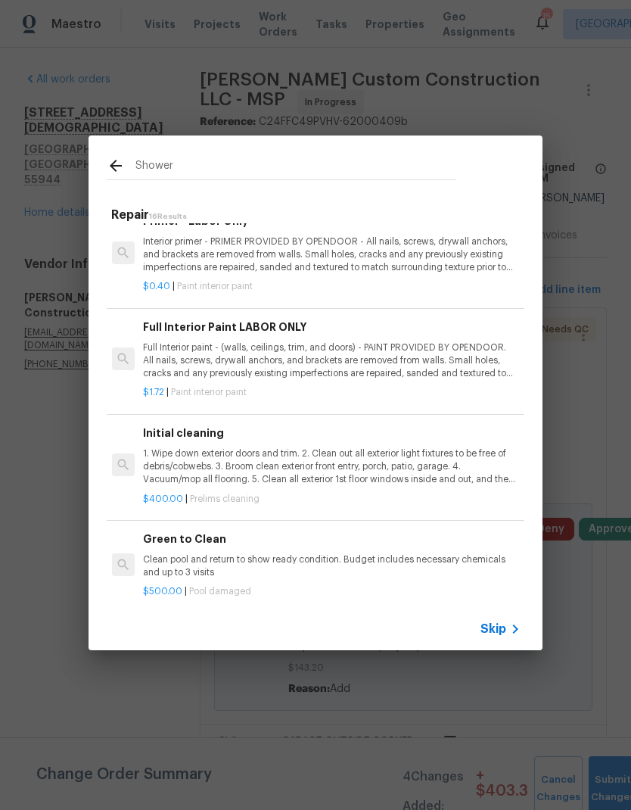
type input "Shower"
click at [110, 162] on icon at bounding box center [116, 166] width 18 height 18
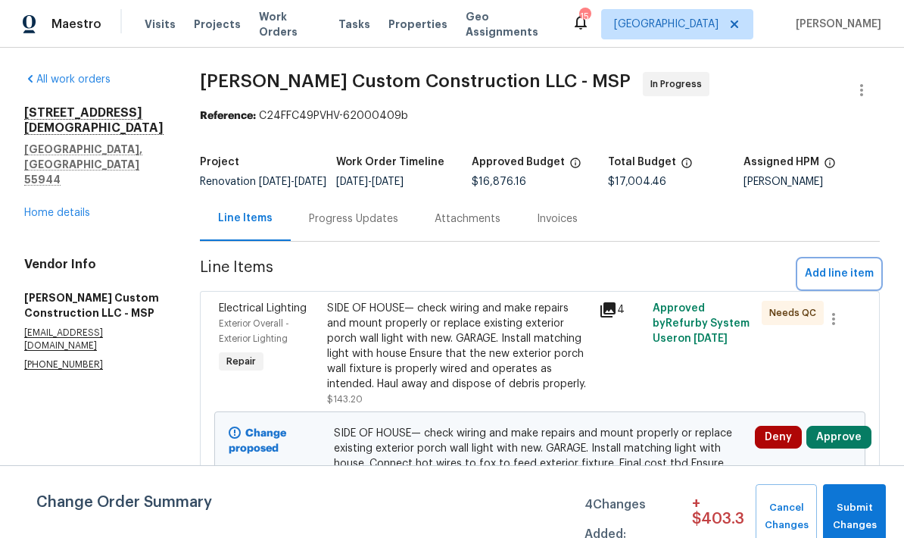
click at [837, 283] on span "Add line item" at bounding box center [839, 273] width 69 height 19
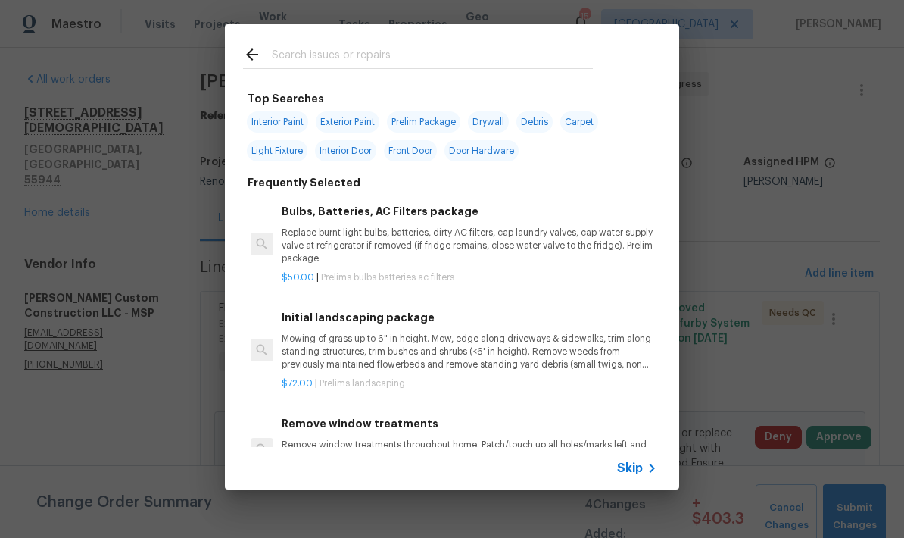
click at [288, 57] on input "text" at bounding box center [432, 56] width 321 height 23
type input "Access"
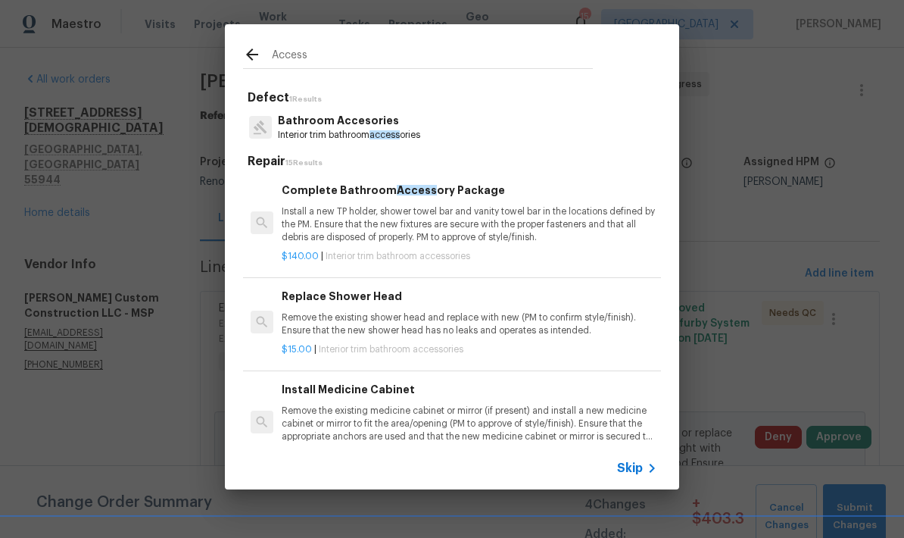
click at [304, 123] on p "Bathroom Accesories" at bounding box center [349, 121] width 142 height 16
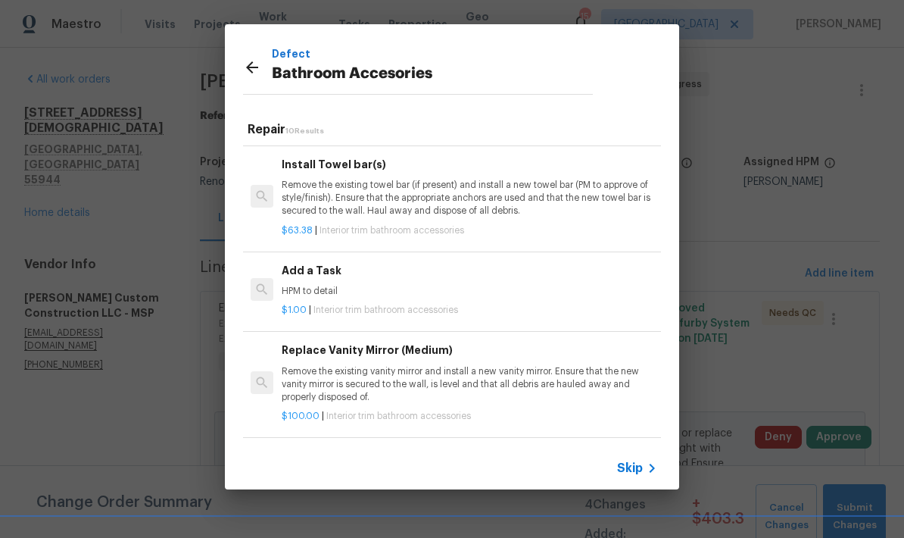
scroll to position [414, 0]
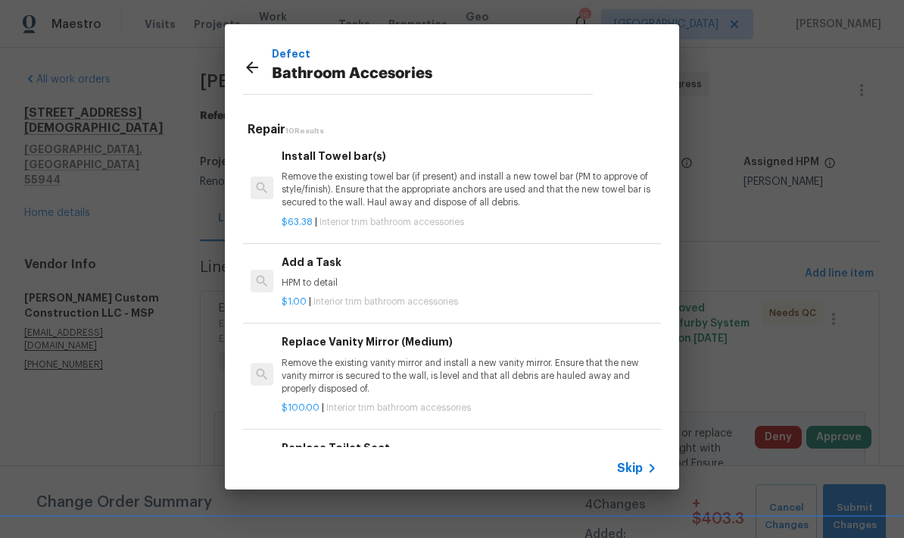
click at [302, 276] on p "HPM to detail" at bounding box center [470, 282] width 376 height 13
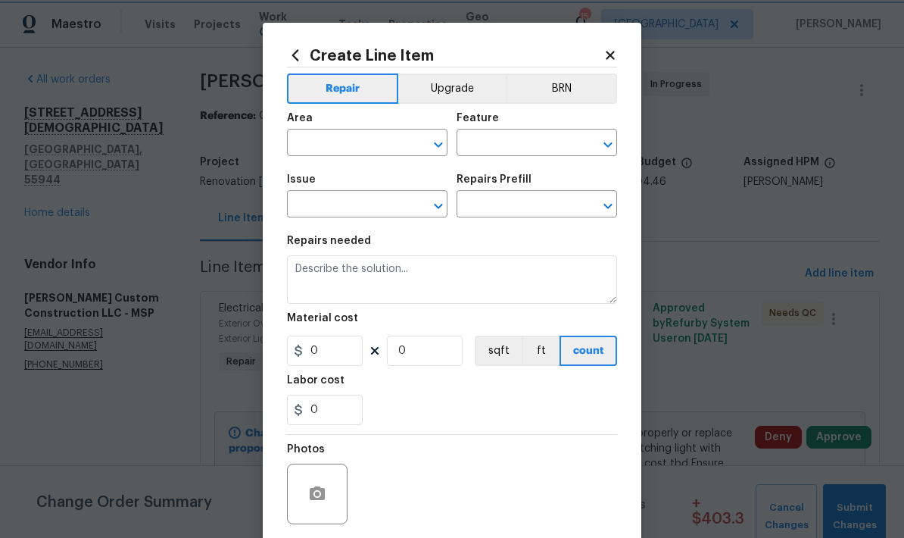
type input "Interior Trim"
type input "Bathroom Accesories"
type input "Add a Task $1.00"
type textarea "HPM to detail"
type input "1"
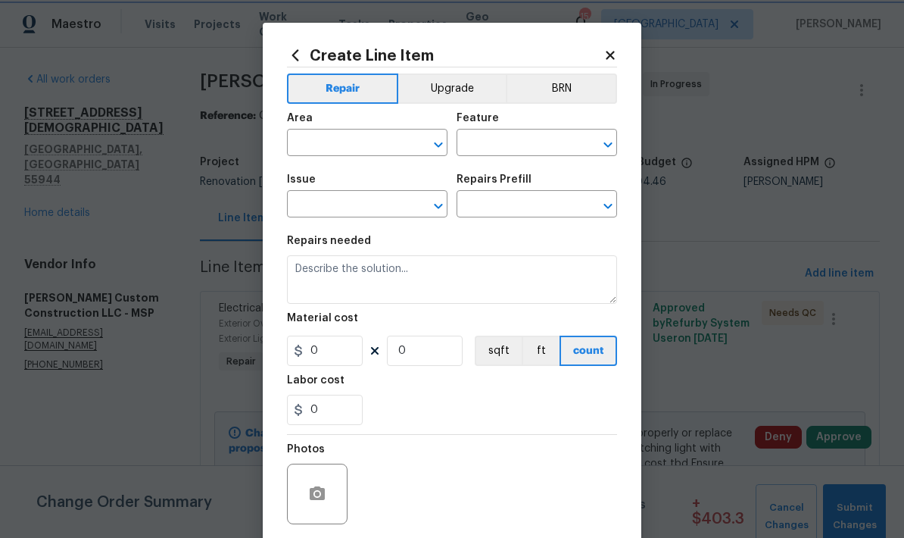
type input "1"
click at [321, 142] on input "text" at bounding box center [346, 143] width 118 height 23
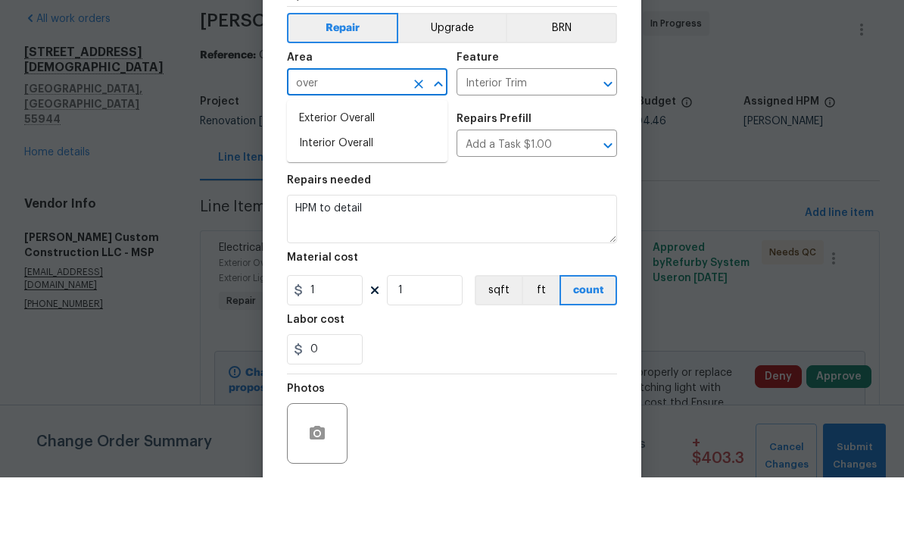
click at [316, 192] on li "Interior Overall" at bounding box center [367, 204] width 161 height 25
type input "Interior Overall"
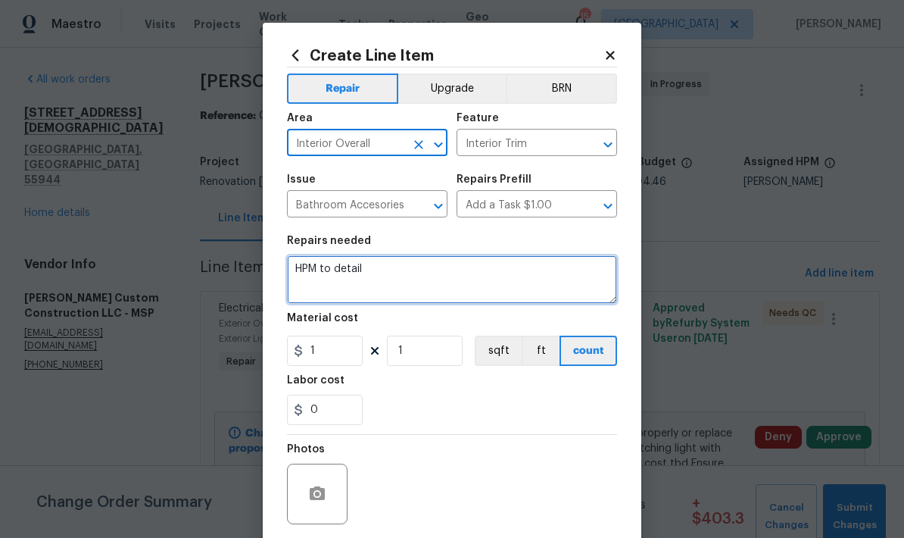
click at [376, 264] on textarea "HPM to detail" at bounding box center [452, 279] width 330 height 48
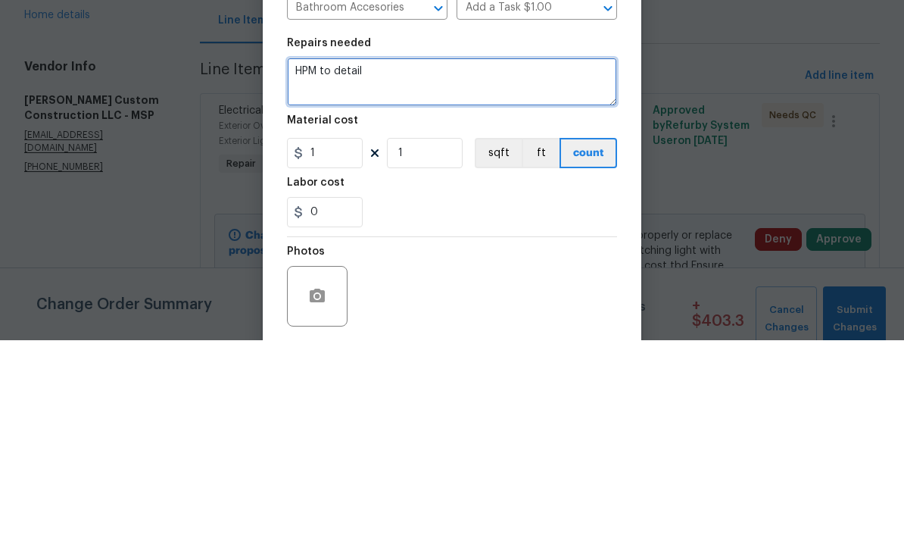
click at [367, 255] on textarea "HPM to detail" at bounding box center [452, 279] width 330 height 48
type textarea "H"
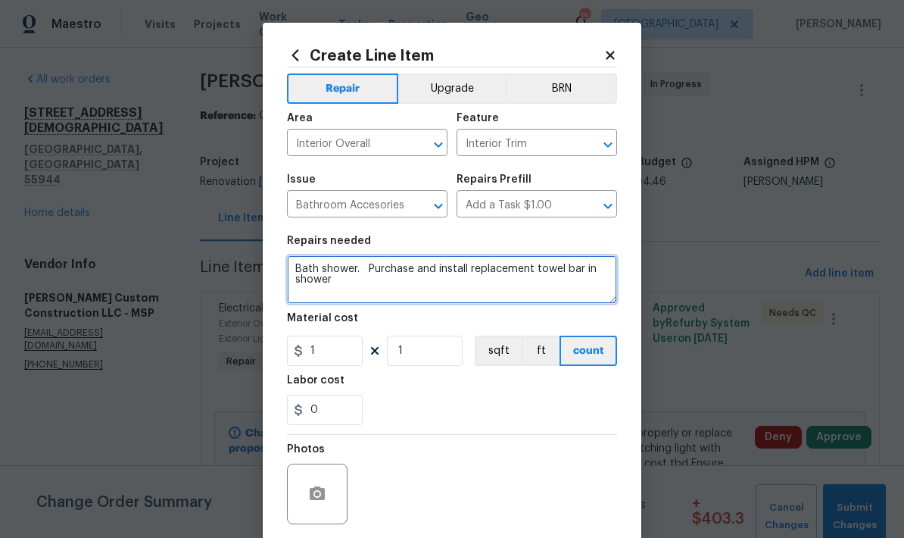
type textarea "Bath shower. Purchase and install replacement towel bar in shower"
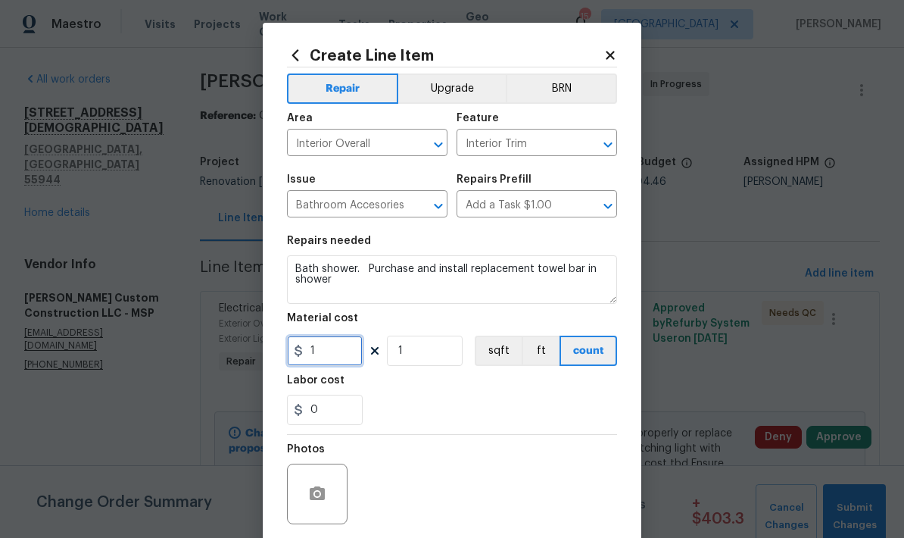
click at [329, 351] on input "1" at bounding box center [325, 350] width 76 height 30
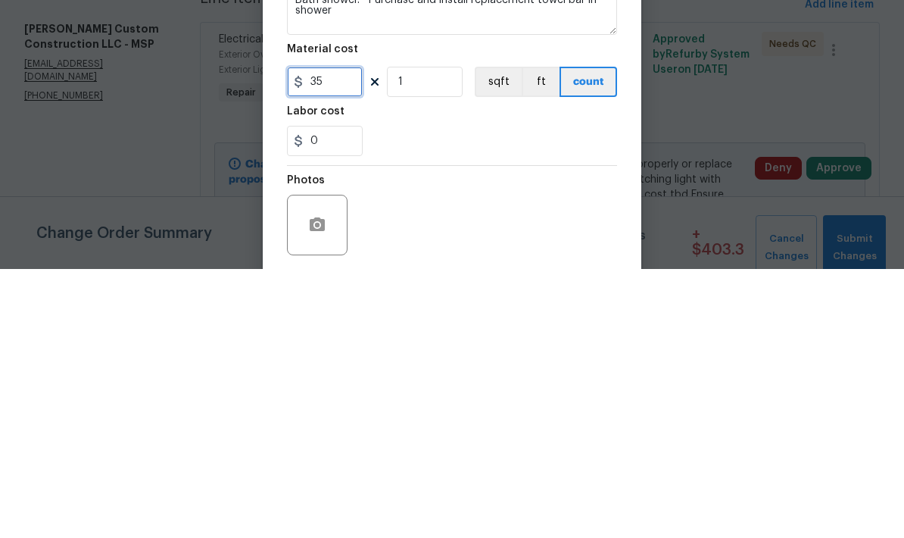
type input "35"
click at [339, 394] on input "0" at bounding box center [325, 409] width 76 height 30
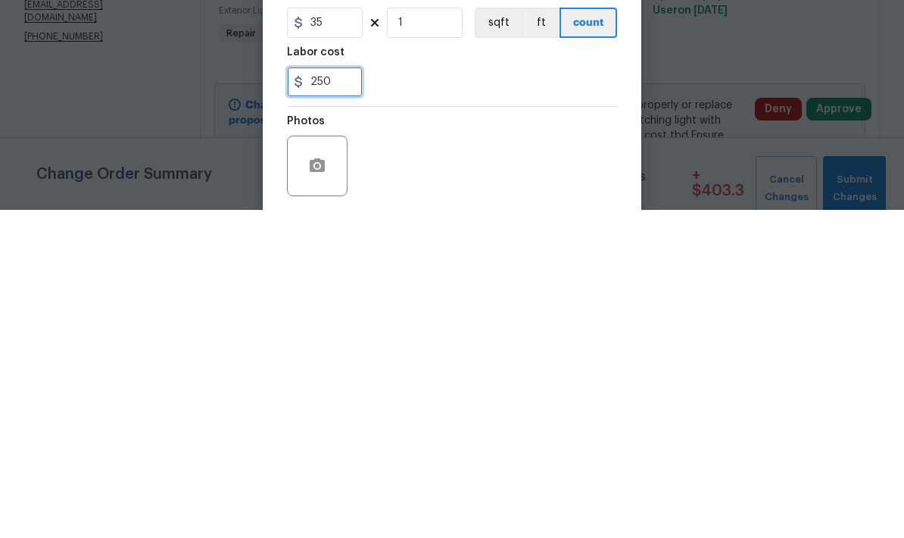
click at [348, 394] on input "250" at bounding box center [325, 409] width 76 height 30
type input "25"
click at [409, 394] on div "25" at bounding box center [452, 409] width 330 height 30
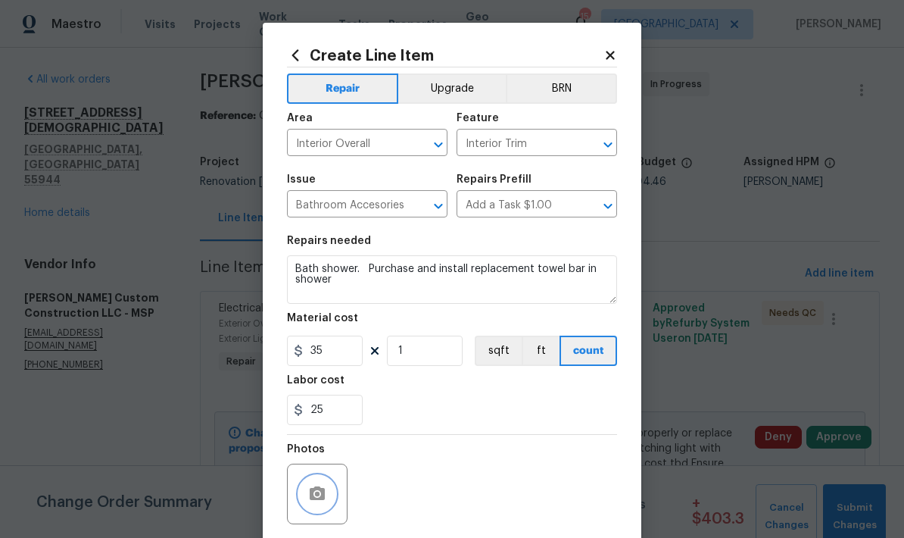
click at [305, 483] on button "button" at bounding box center [317, 493] width 36 height 36
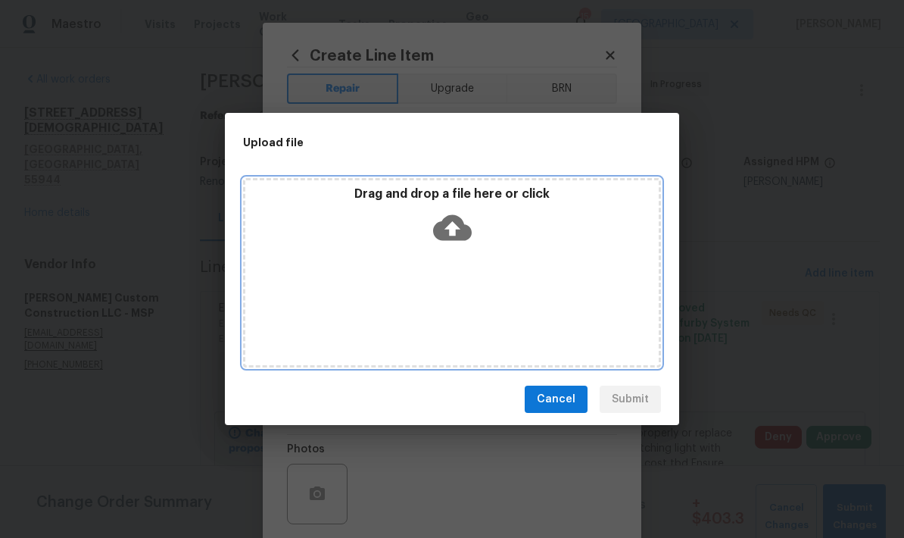
click at [496, 276] on div "Drag and drop a file here or click" at bounding box center [452, 272] width 418 height 189
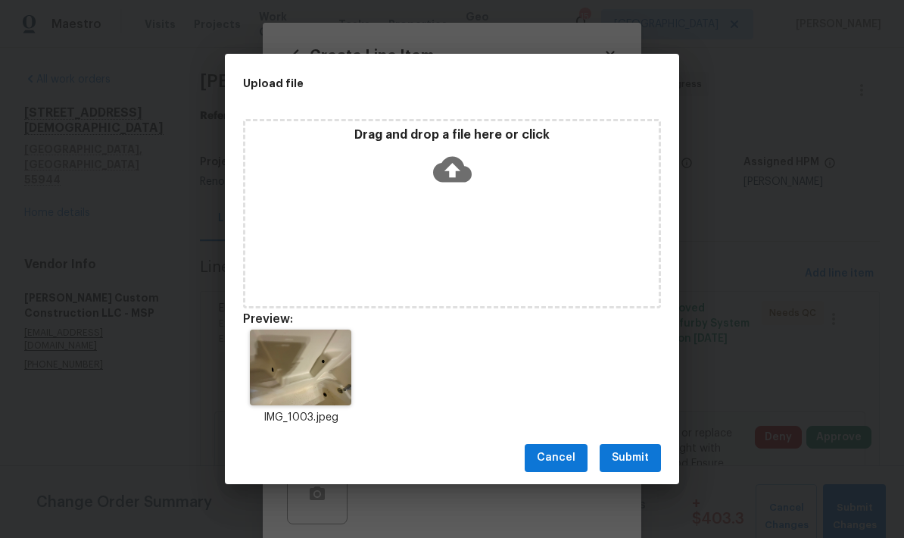
click at [622, 462] on span "Submit" at bounding box center [630, 457] width 37 height 19
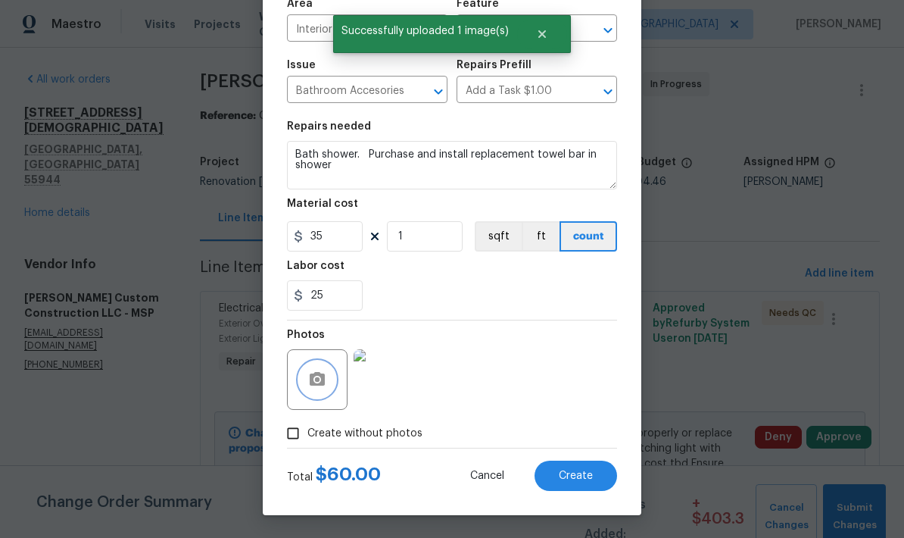
scroll to position [117, 0]
click at [572, 475] on span "Create" at bounding box center [576, 475] width 34 height 11
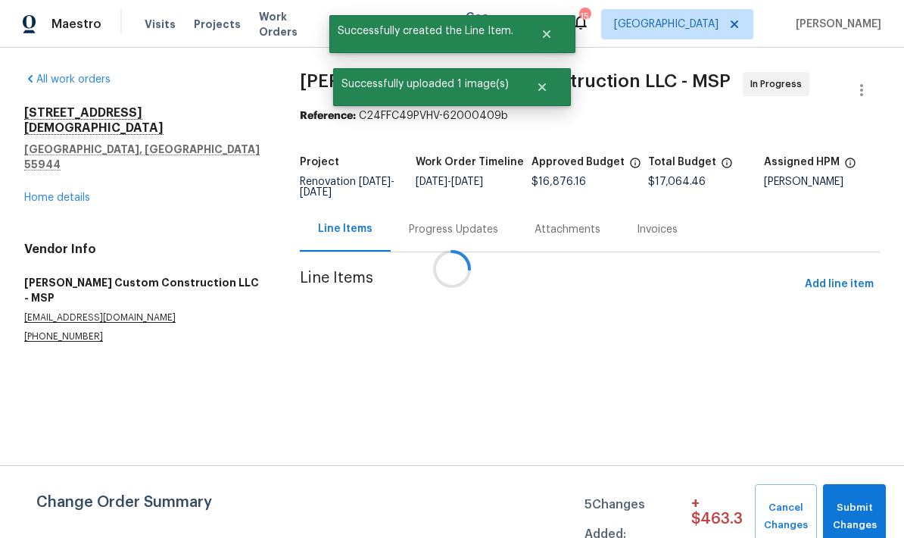
scroll to position [0, 0]
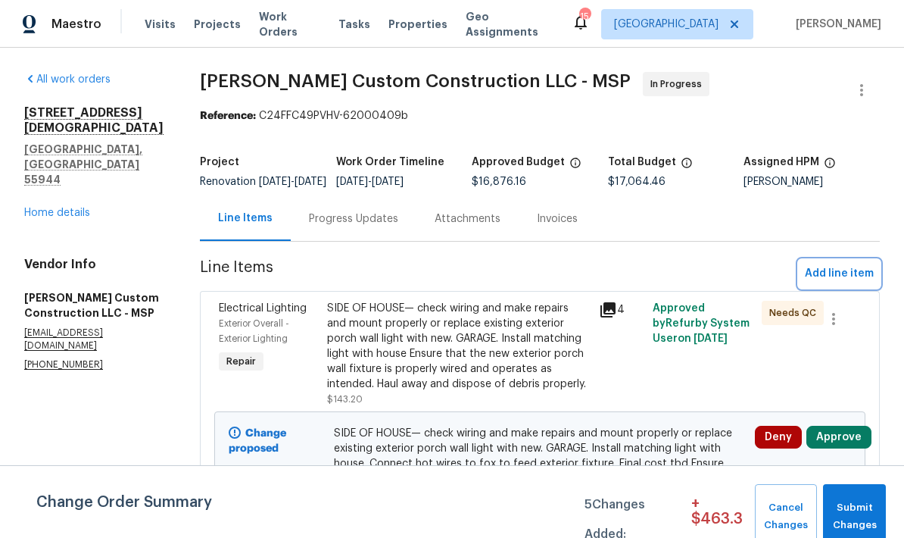
click at [828, 283] on span "Add line item" at bounding box center [839, 273] width 69 height 19
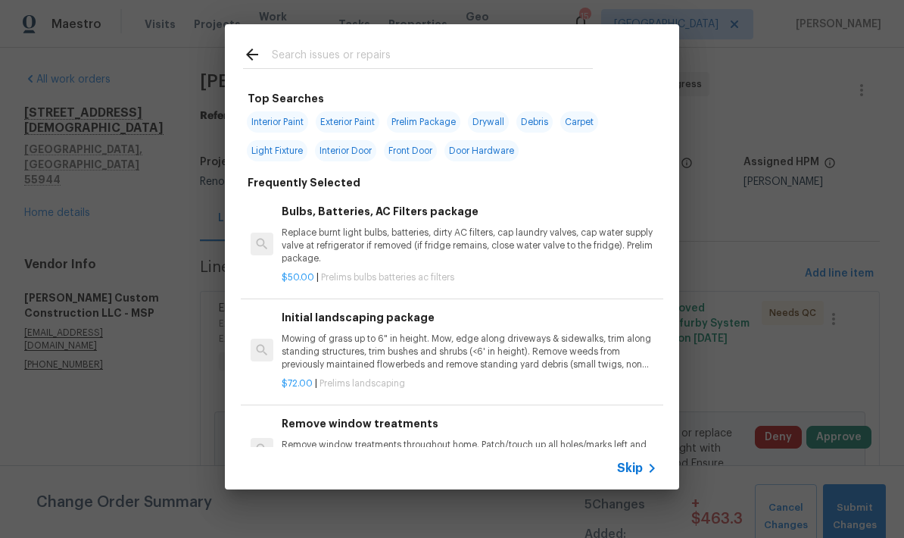
click at [288, 59] on input "text" at bounding box center [432, 56] width 321 height 23
type input "Hvac"
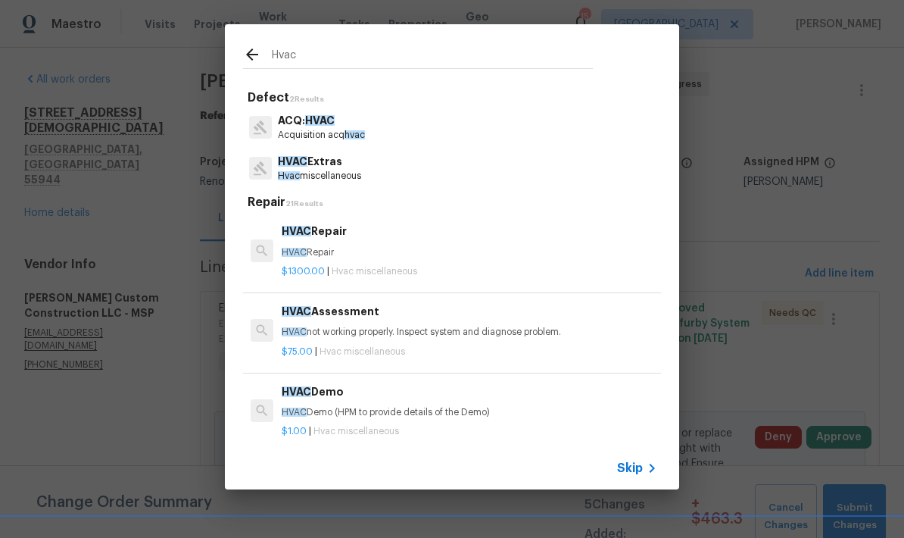
click at [284, 161] on span "HVAC" at bounding box center [293, 161] width 30 height 11
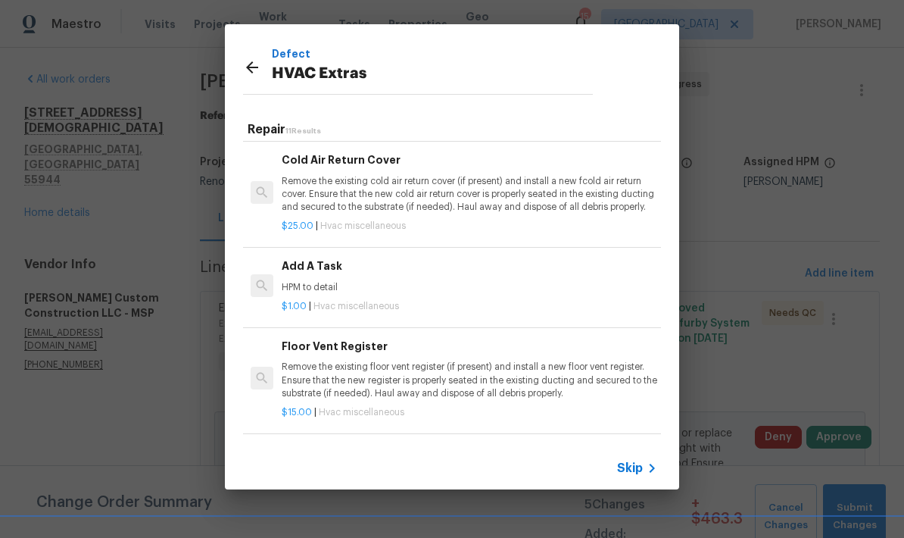
scroll to position [512, 0]
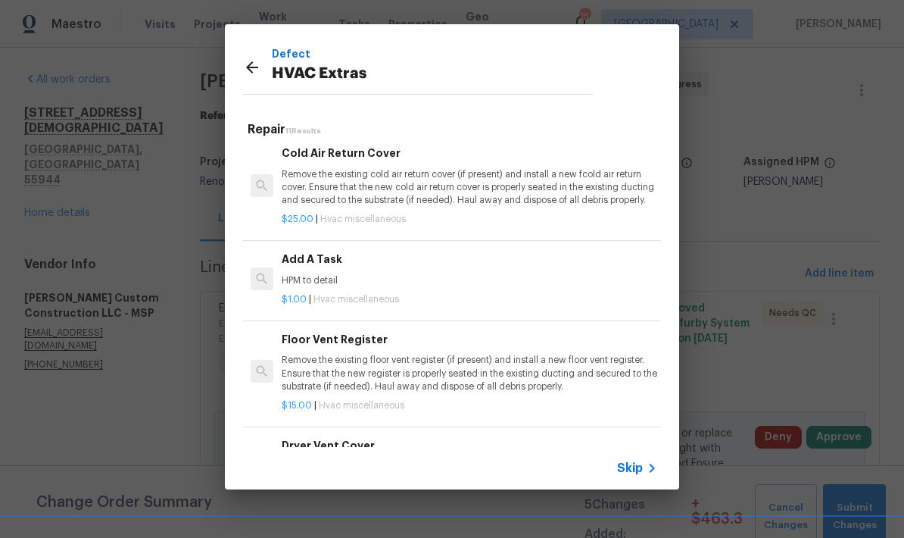
click at [303, 274] on p "HPM to detail" at bounding box center [470, 280] width 376 height 13
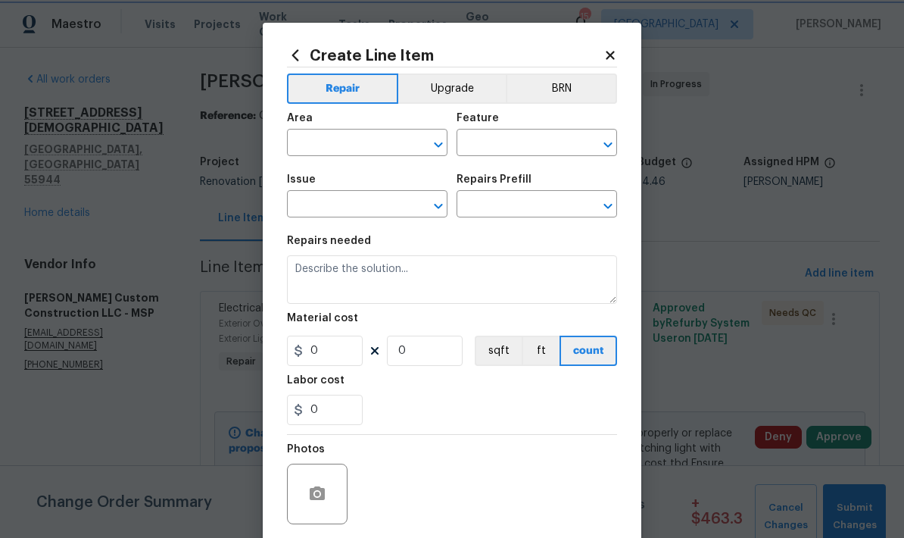
type input "HVAC"
type input "HVAC Extras"
type input "Add A Task $1.00"
type textarea "HPM to detail"
type input "1"
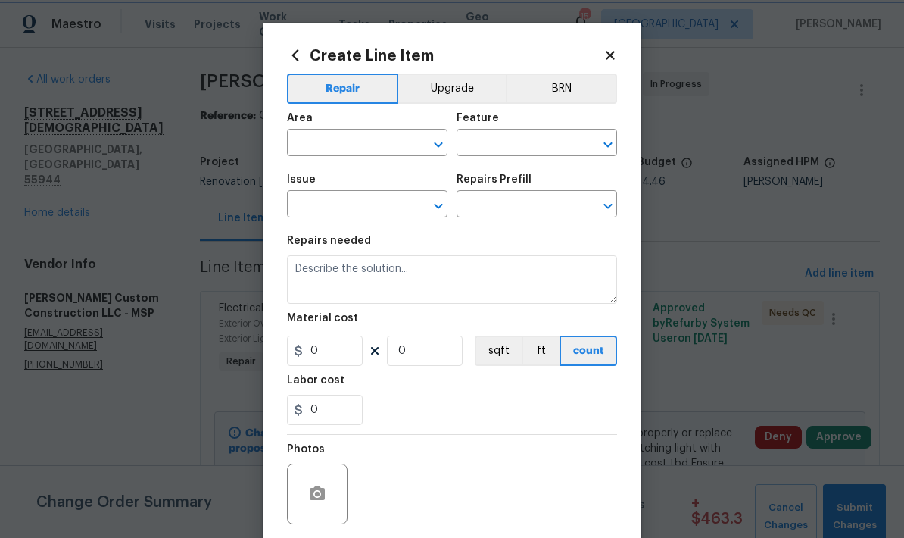
type input "1"
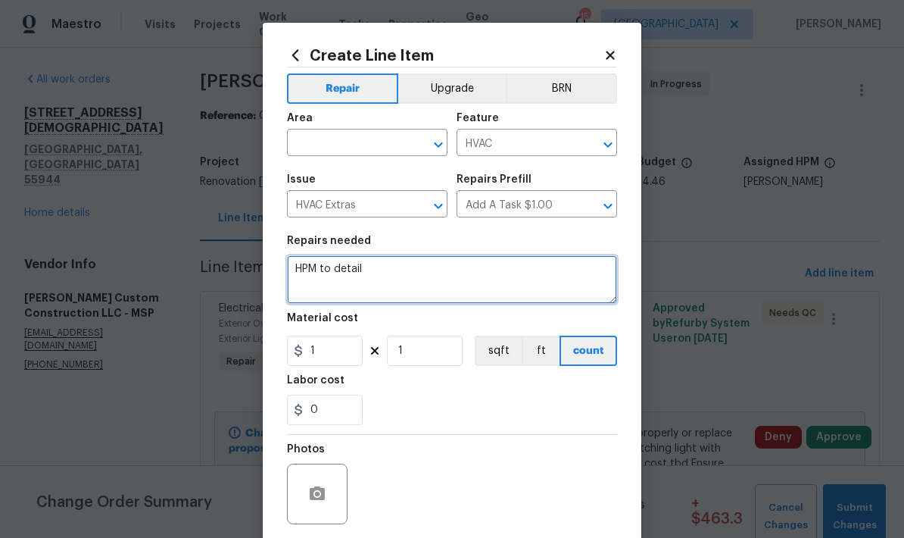
click at [379, 267] on textarea "HPM to detail" at bounding box center [452, 279] width 330 height 48
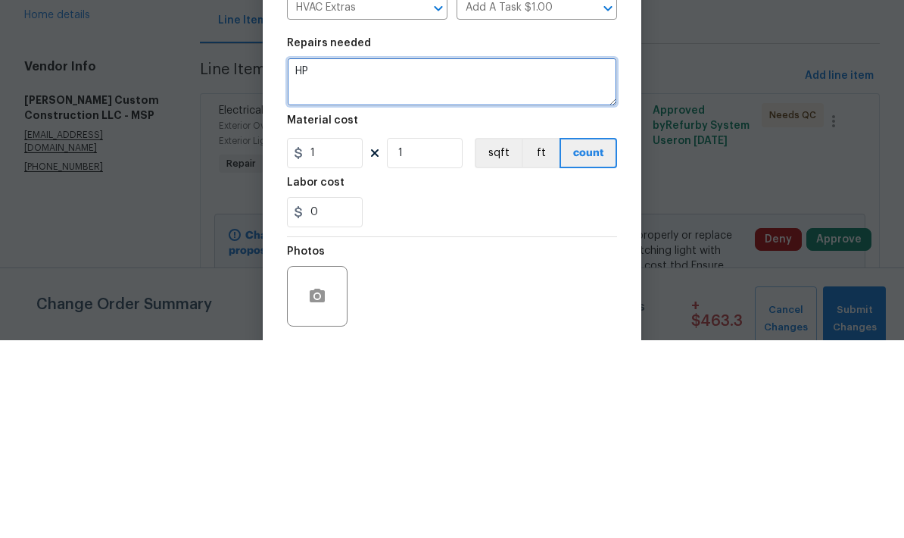
type textarea "H"
type textarea "Replace A coil for cooling system"
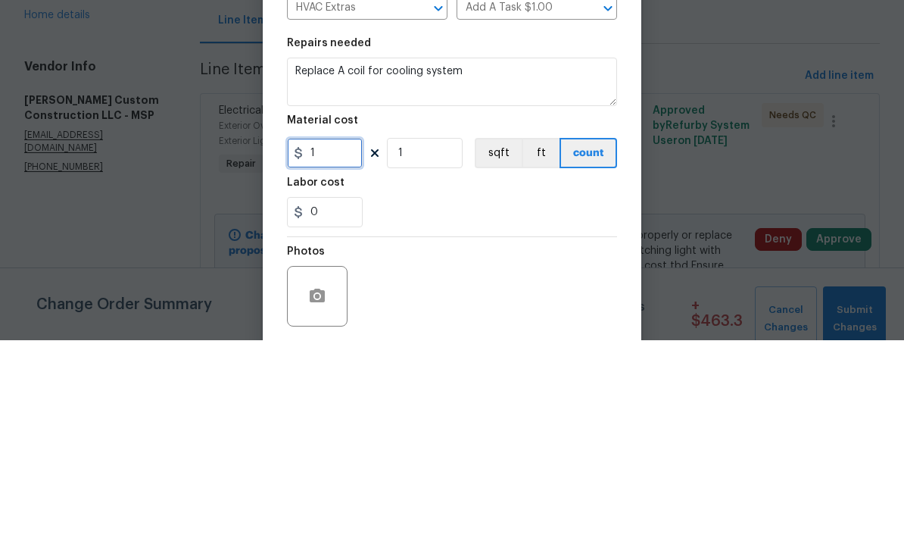
click at [332, 335] on input "1" at bounding box center [325, 350] width 76 height 30
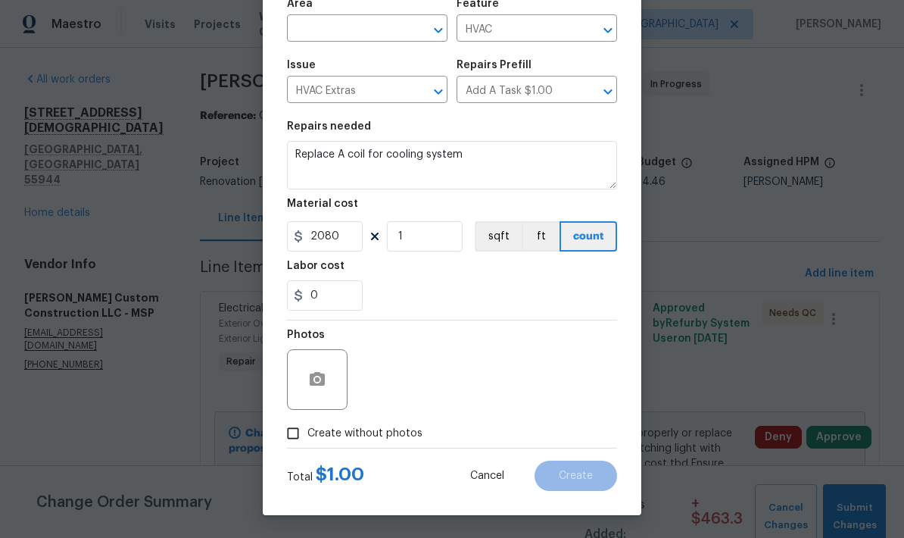
scroll to position [117, 0]
type input "2080"
click at [414, 283] on div "0" at bounding box center [452, 295] width 330 height 30
click at [295, 433] on input "Create without photos" at bounding box center [293, 433] width 29 height 29
checkbox input "true"
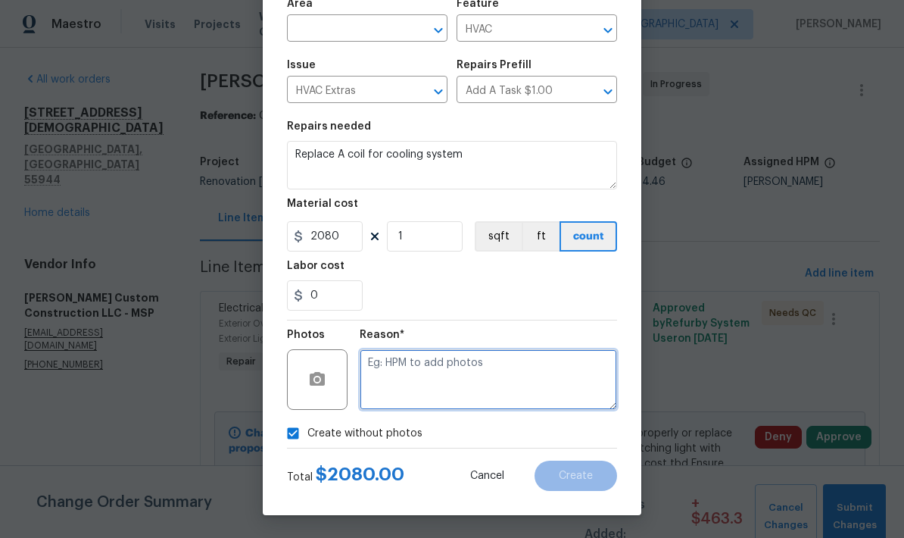
click at [394, 370] on textarea at bounding box center [488, 379] width 257 height 61
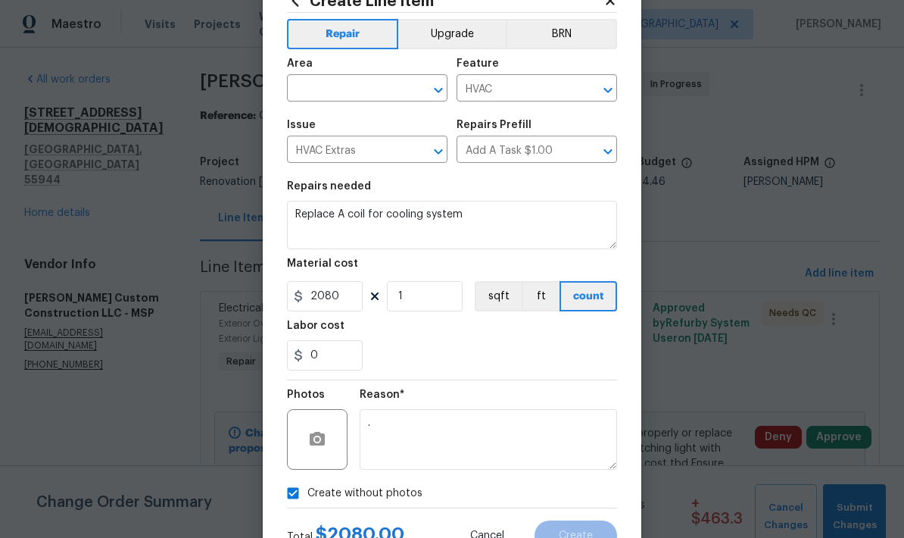
scroll to position [30, 0]
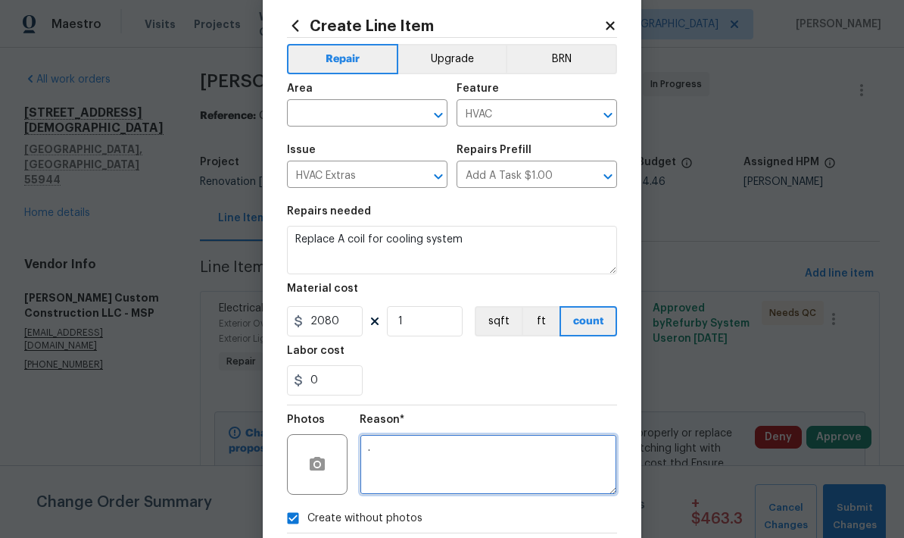
type textarea "."
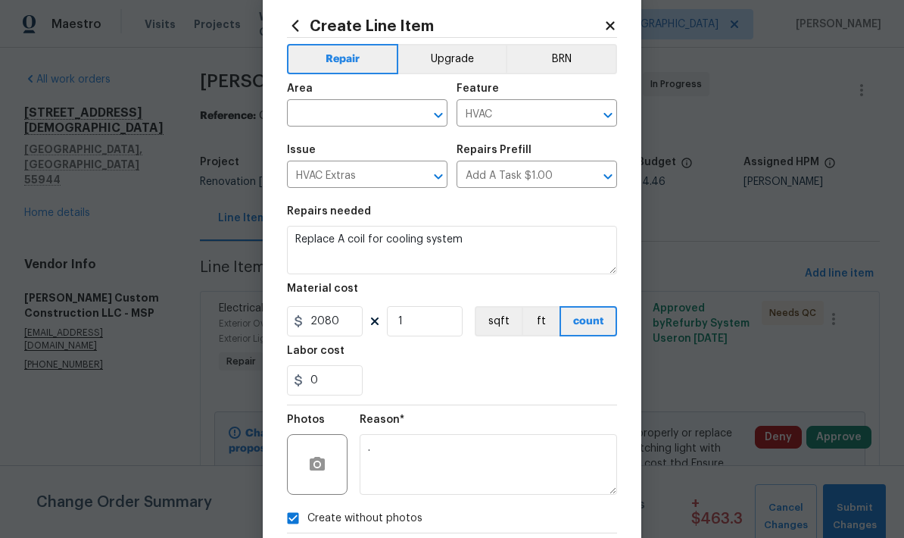
click at [301, 112] on input "text" at bounding box center [346, 114] width 118 height 23
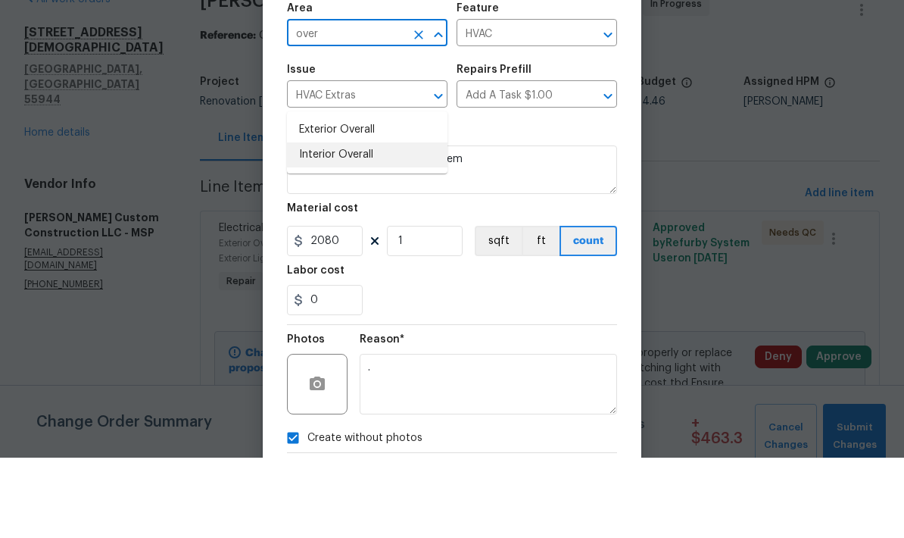
click at [313, 223] on li "Interior Overall" at bounding box center [367, 235] width 161 height 25
type input "Interior Overall"
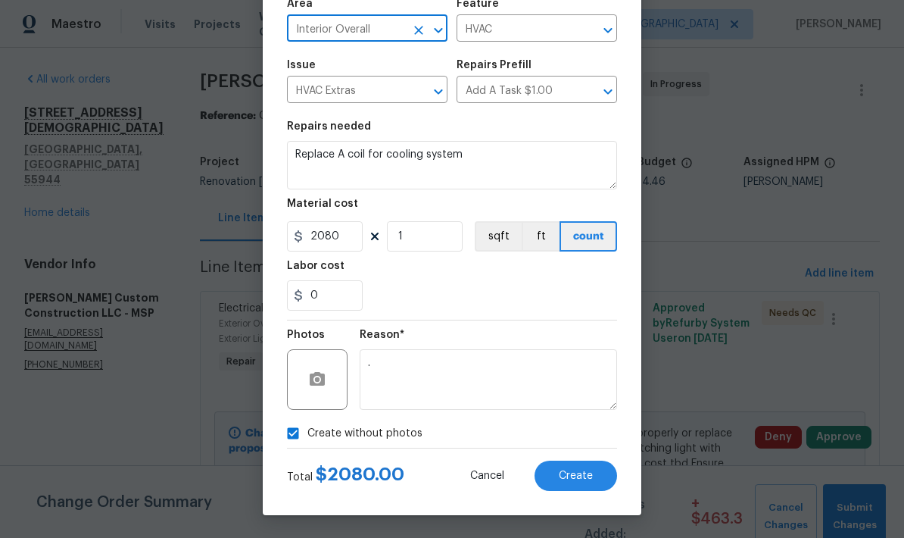
scroll to position [117, 0]
click at [564, 472] on span "Create" at bounding box center [576, 475] width 34 height 11
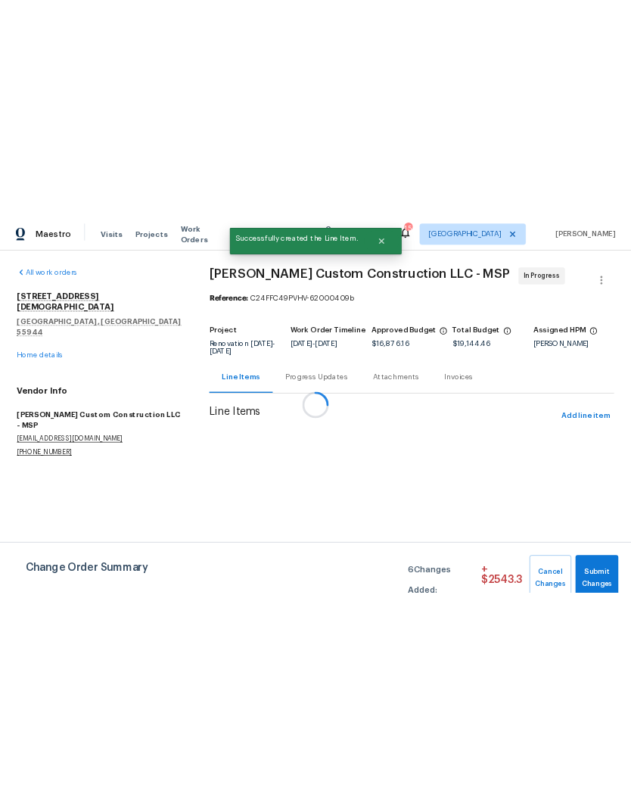
scroll to position [0, 0]
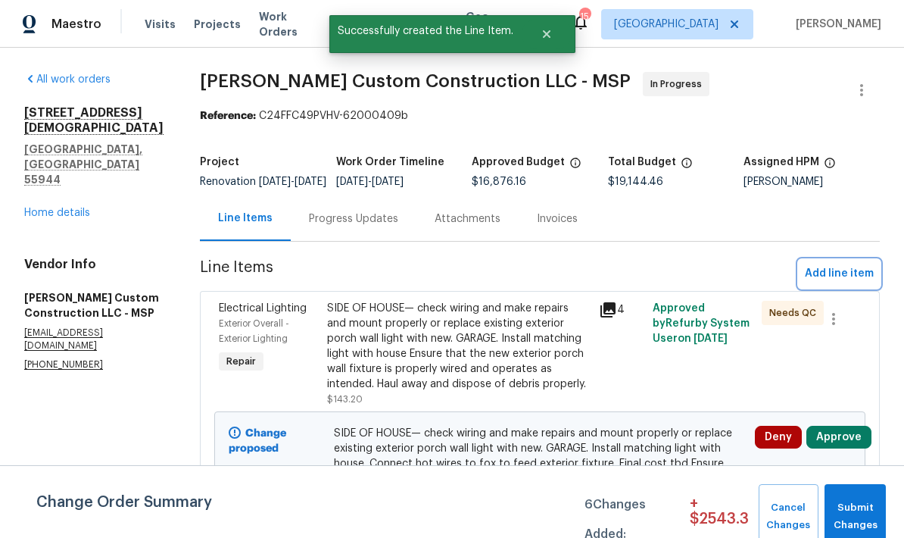
click at [840, 283] on span "Add line item" at bounding box center [839, 273] width 69 height 19
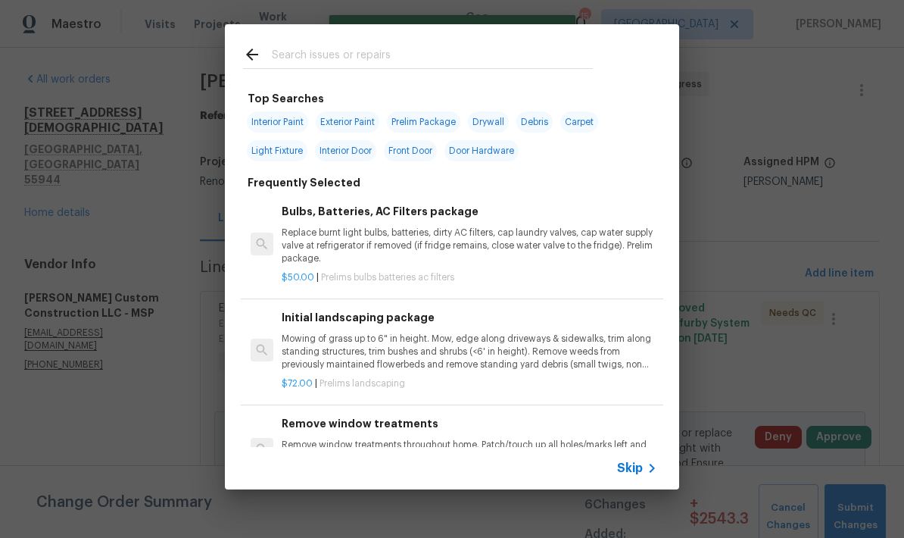
click at [293, 55] on input "text" at bounding box center [432, 56] width 321 height 23
type input "Toilet"
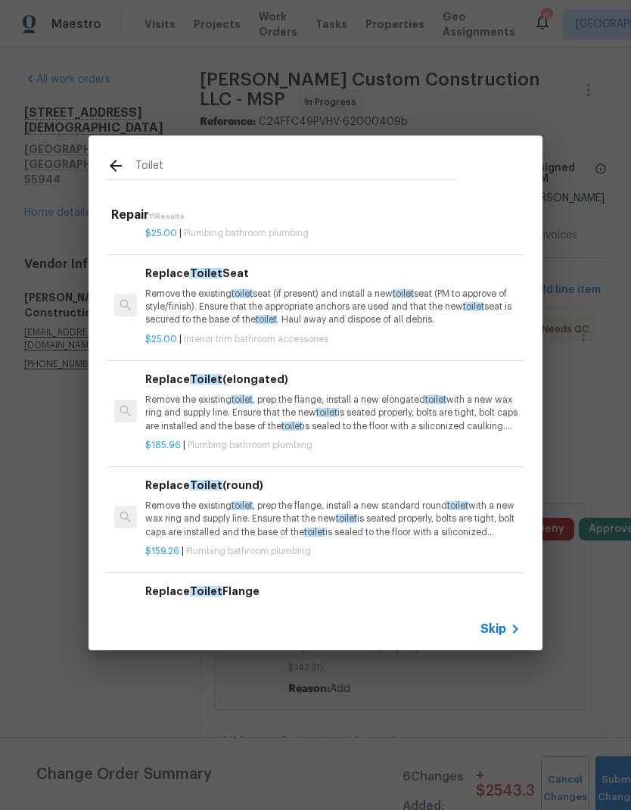
scroll to position [237, 0]
click at [192, 404] on p "Remove the existing toilet , prep the flange, install a new elongated toilet wi…" at bounding box center [333, 413] width 376 height 39
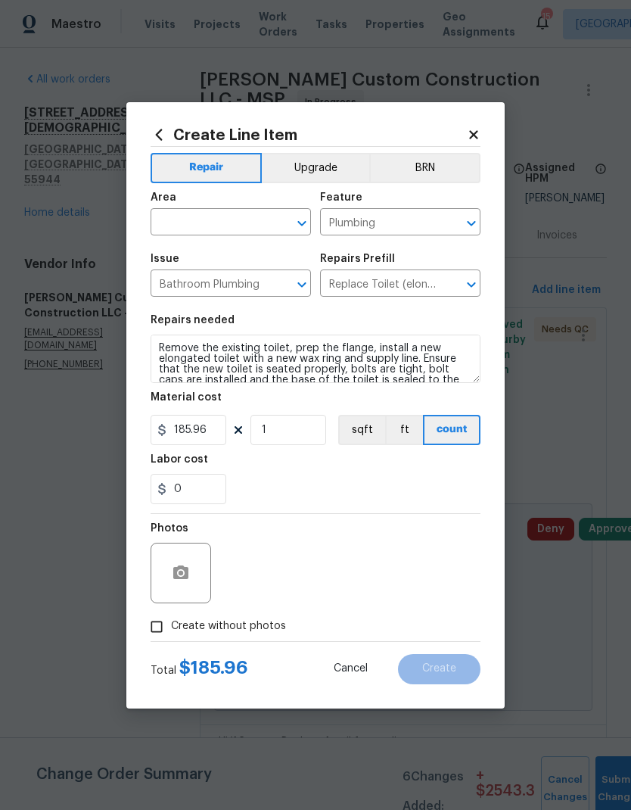
click at [182, 215] on input "text" at bounding box center [210, 223] width 118 height 23
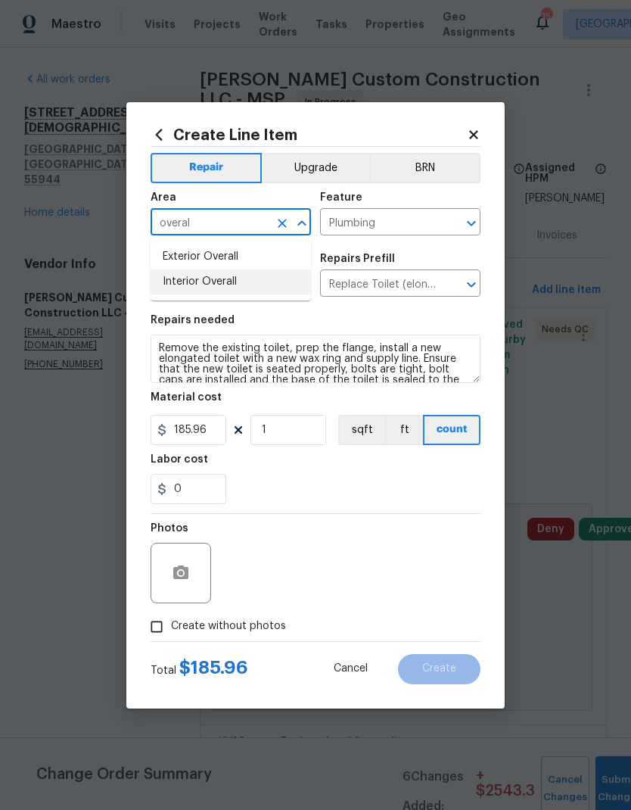
click at [179, 281] on li "Interior Overall" at bounding box center [231, 282] width 161 height 25
type input "Interior Overall"
click at [176, 286] on input "Bathroom Plumbing" at bounding box center [210, 284] width 118 height 23
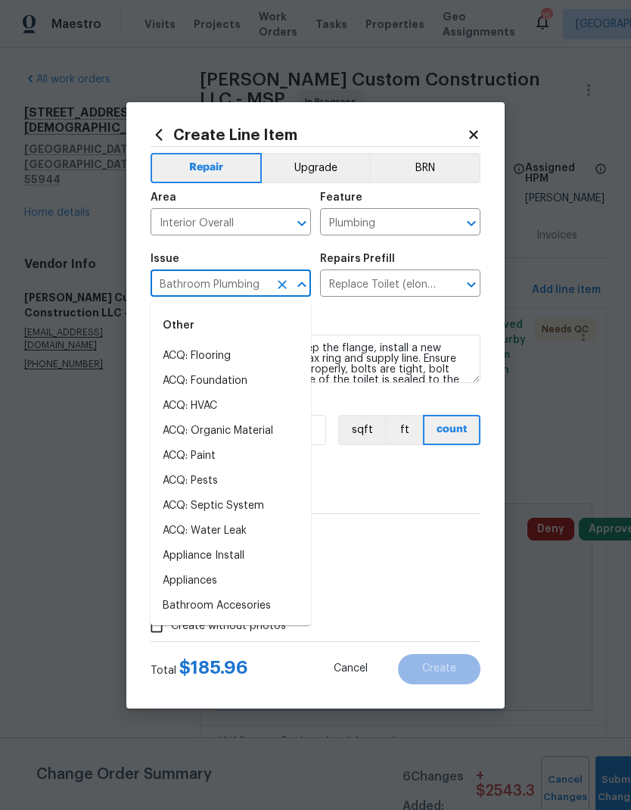
click at [389, 458] on div "Labor cost" at bounding box center [316, 464] width 330 height 20
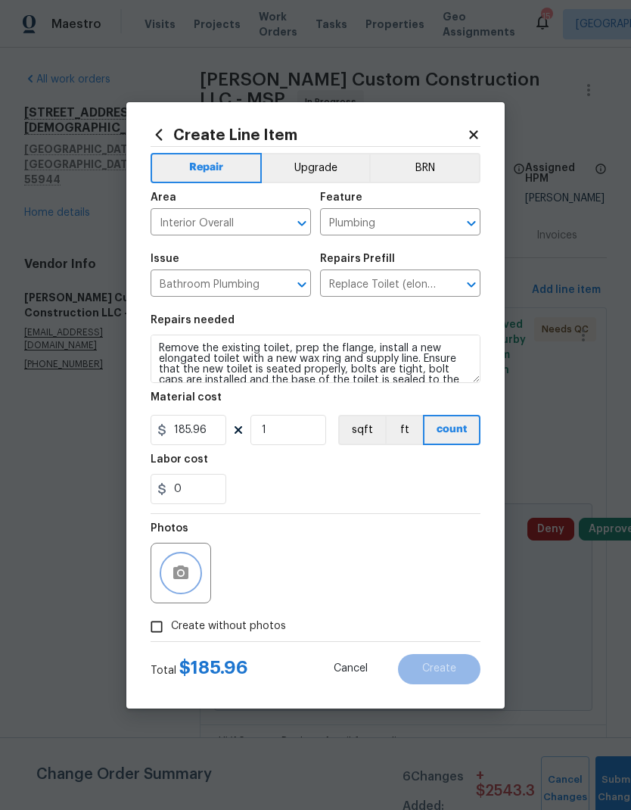
click at [178, 566] on icon "button" at bounding box center [181, 573] width 18 height 18
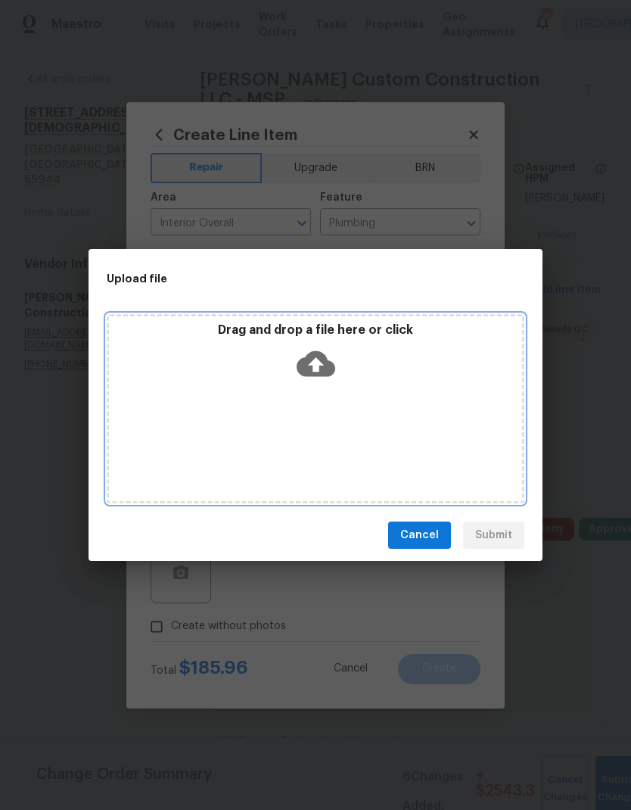
click at [214, 410] on div "Drag and drop a file here or click" at bounding box center [316, 408] width 418 height 189
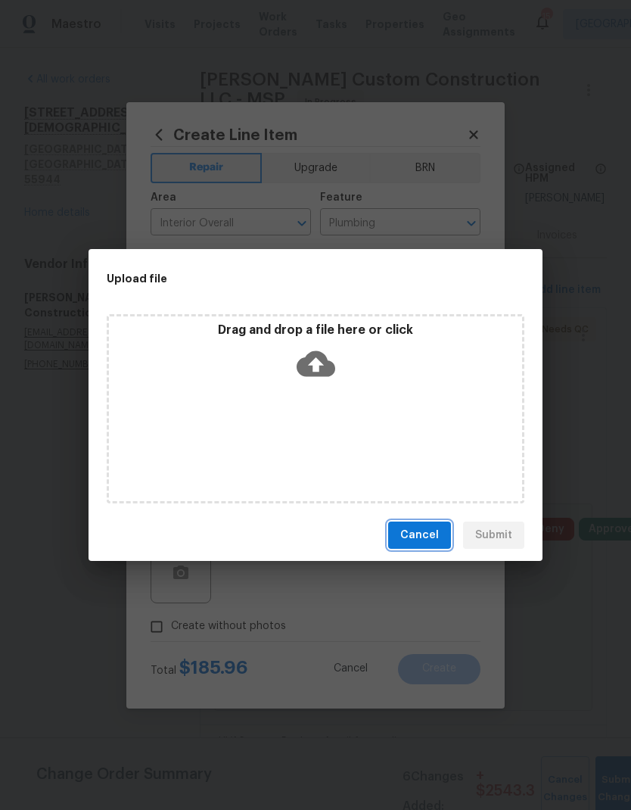
click at [409, 527] on span "Cancel" at bounding box center [420, 535] width 39 height 19
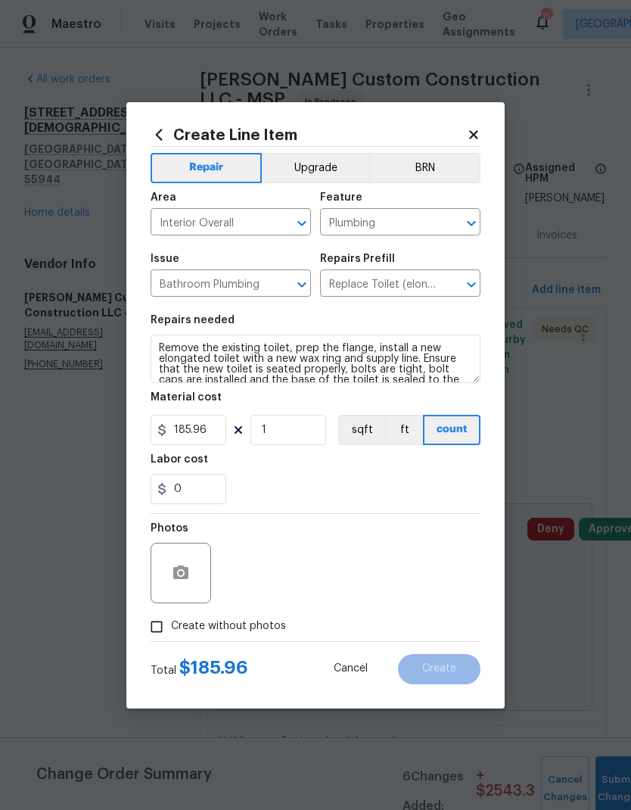
click at [159, 594] on input "Create without photos" at bounding box center [156, 627] width 29 height 29
checkbox input "true"
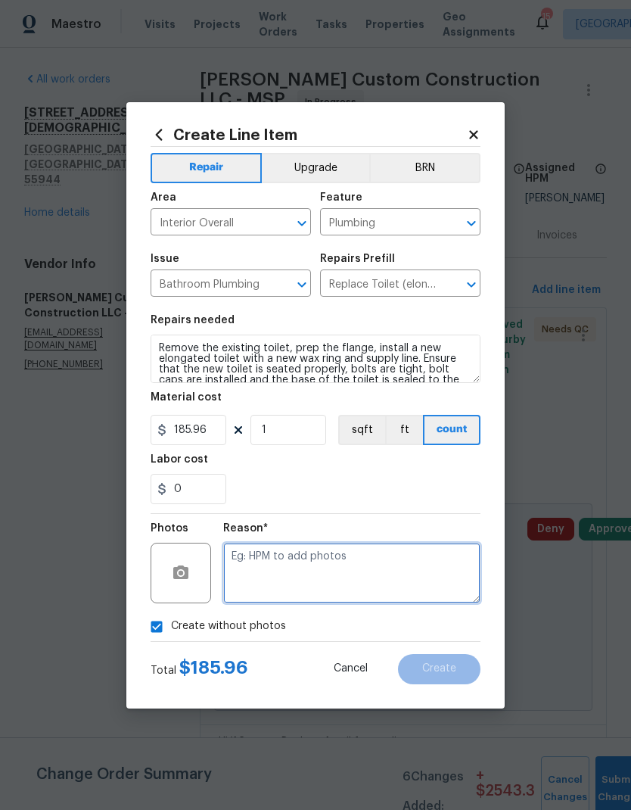
click at [253, 574] on textarea at bounding box center [351, 573] width 257 height 61
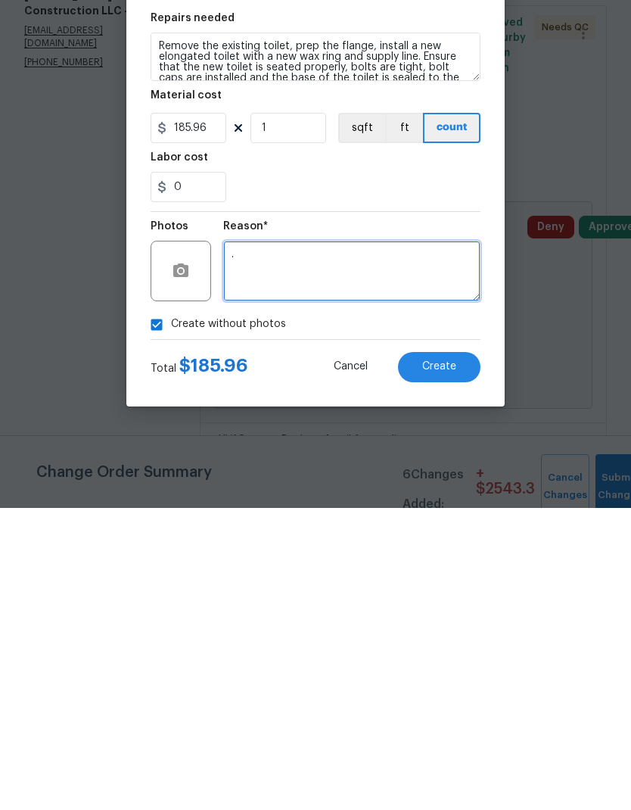
type textarea "."
click at [436, 594] on span "Create" at bounding box center [439, 668] width 34 height 11
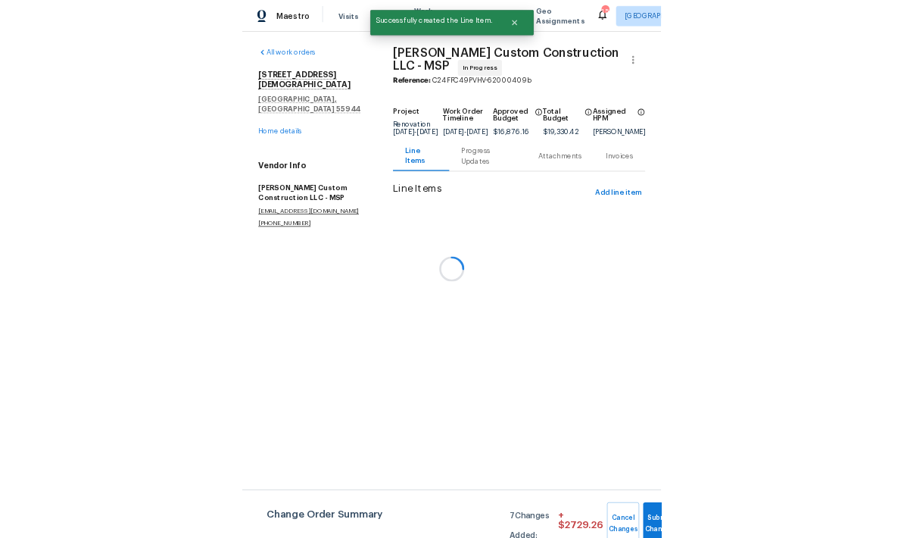
scroll to position [0, 0]
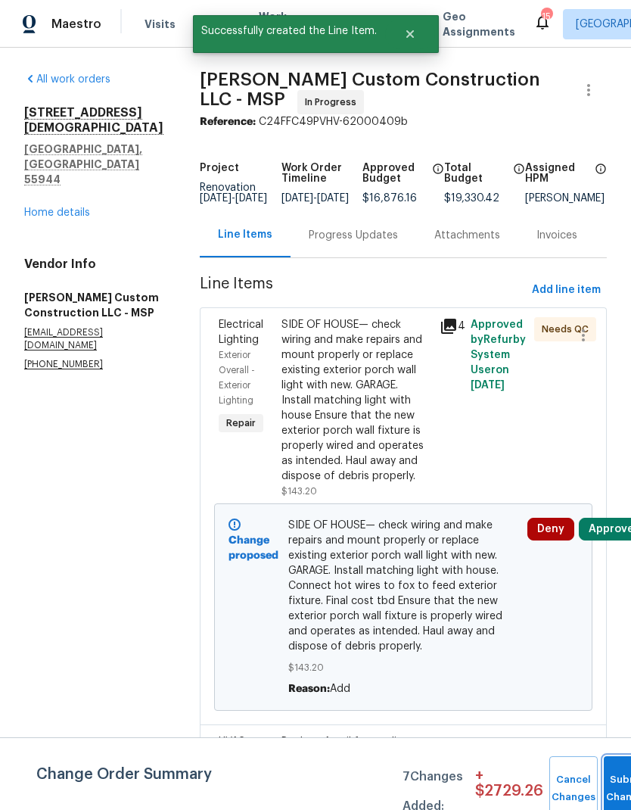
click at [604, 594] on button "Submit Changes" at bounding box center [628, 788] width 48 height 65
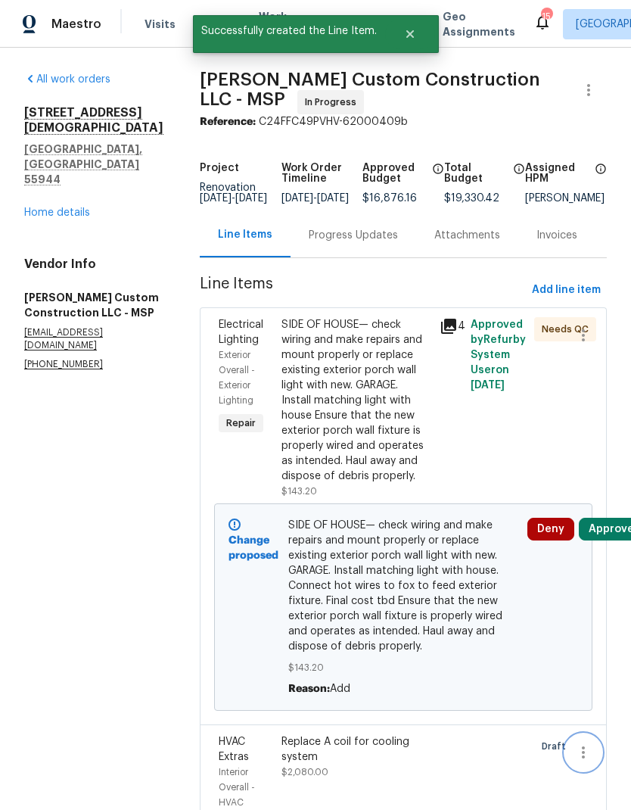
click at [598, 594] on button "button" at bounding box center [584, 752] width 36 height 36
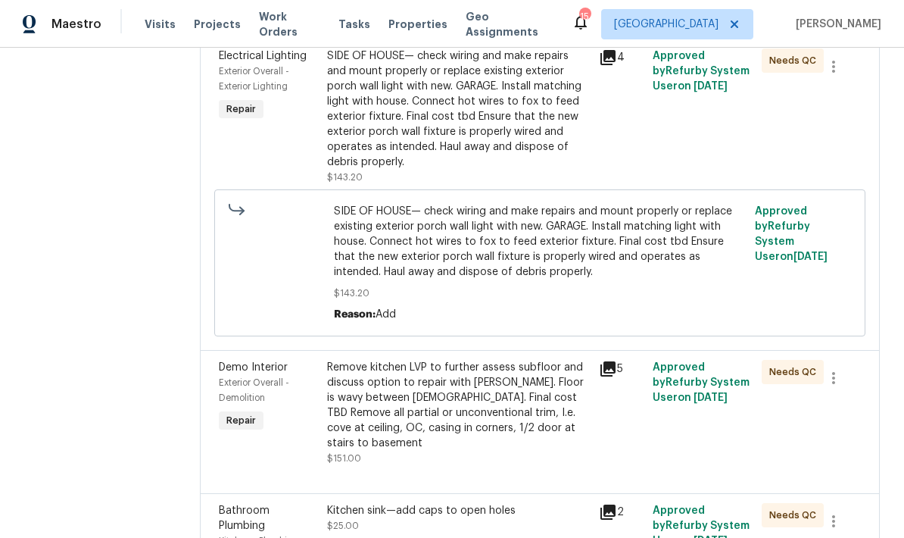
scroll to position [893, 0]
